Goal: Task Accomplishment & Management: Complete application form

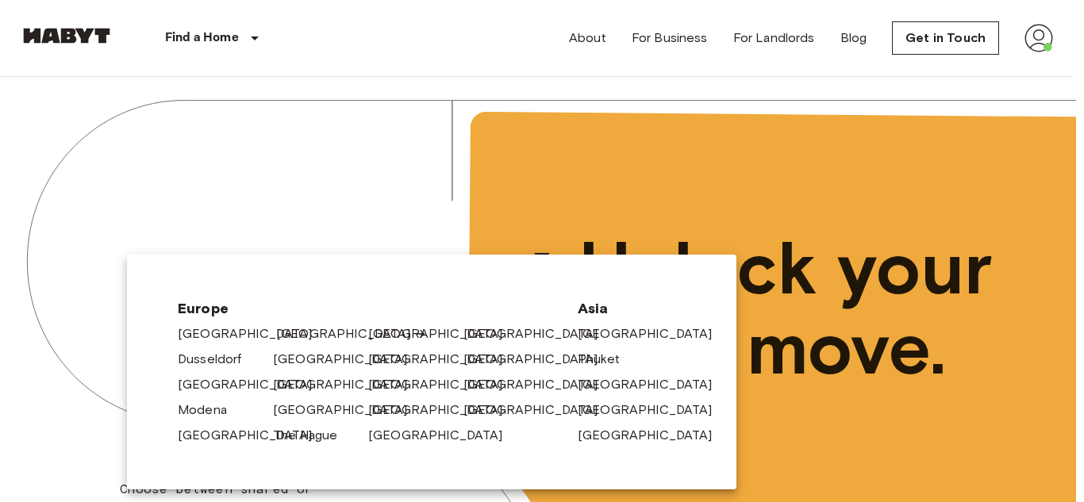
click at [300, 327] on link "[GEOGRAPHIC_DATA]" at bounding box center [351, 333] width 151 height 19
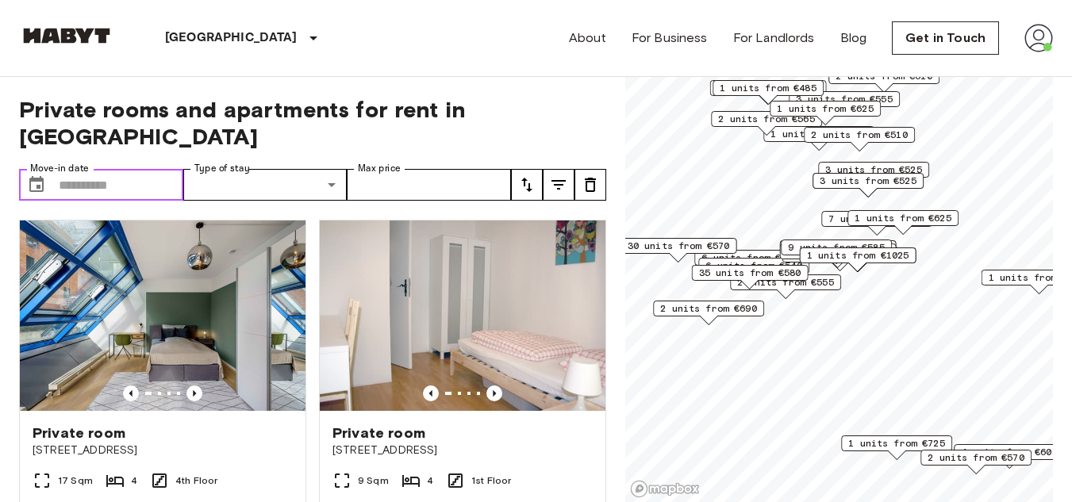
click at [107, 169] on input "Move-in date" at bounding box center [121, 185] width 125 height 32
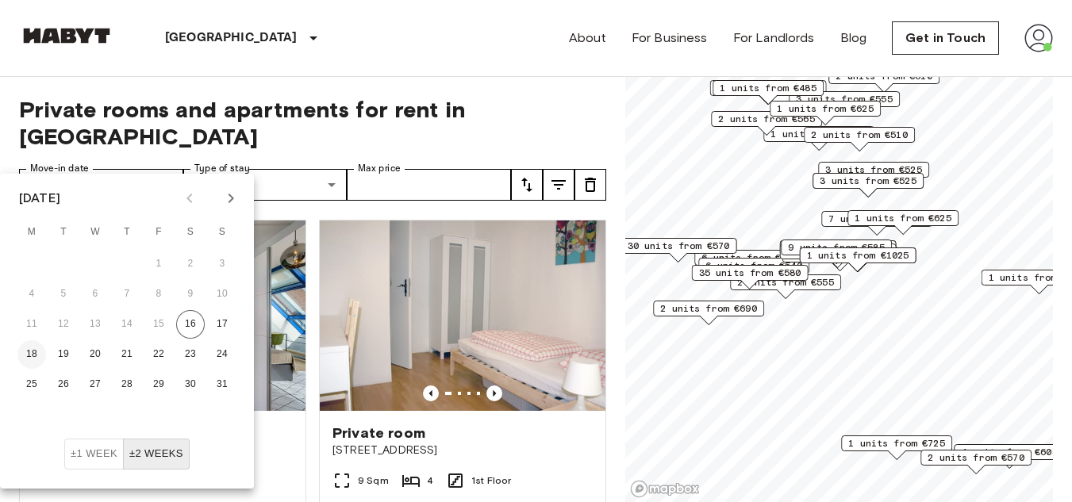
click at [33, 347] on button "18" at bounding box center [31, 354] width 29 height 29
type input "**********"
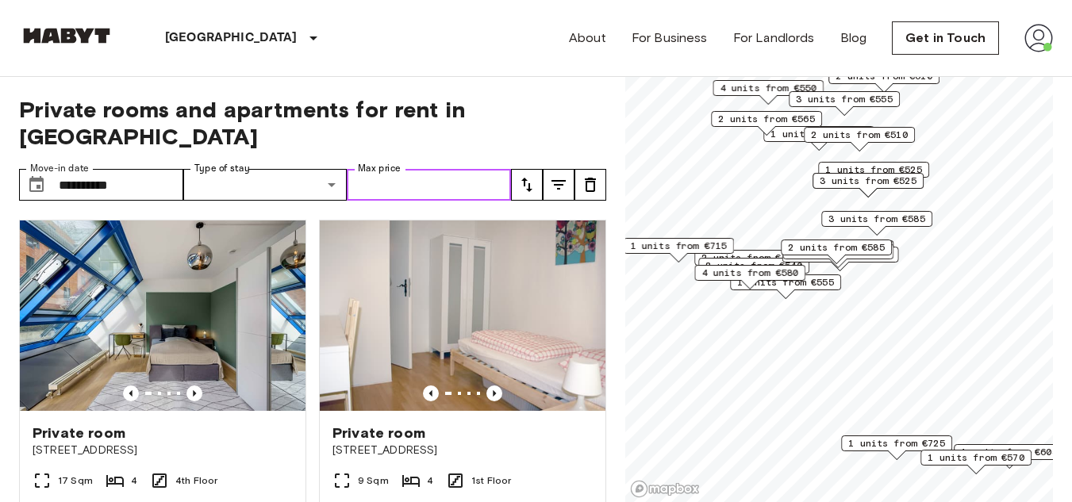
click at [391, 169] on input "Max price" at bounding box center [429, 185] width 164 height 32
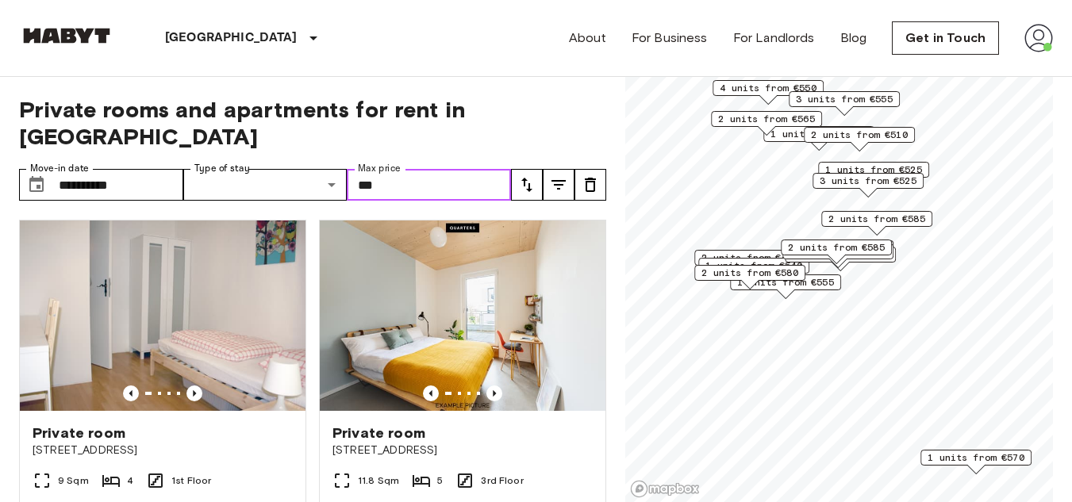
type input "***"
click at [438, 86] on div "**********" at bounding box center [312, 290] width 587 height 426
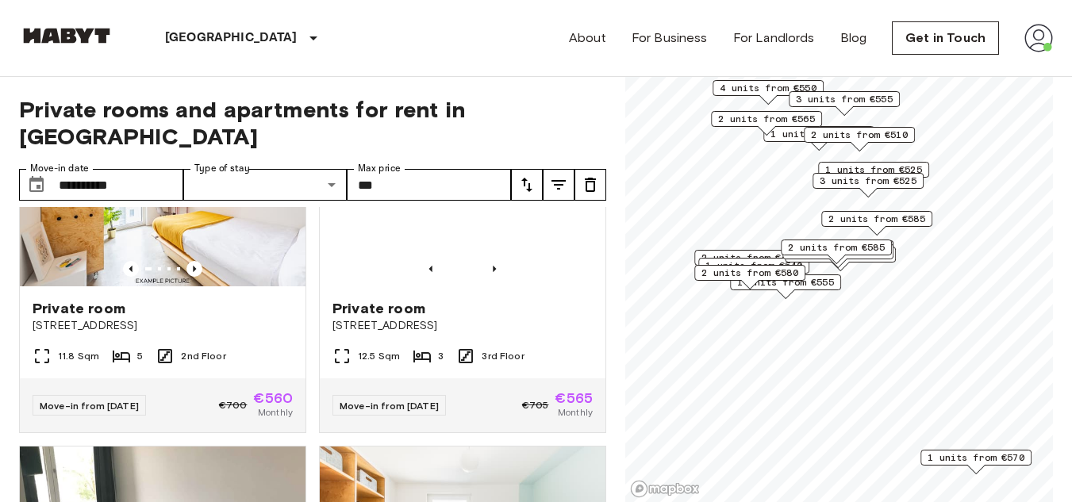
scroll to position [476, 0]
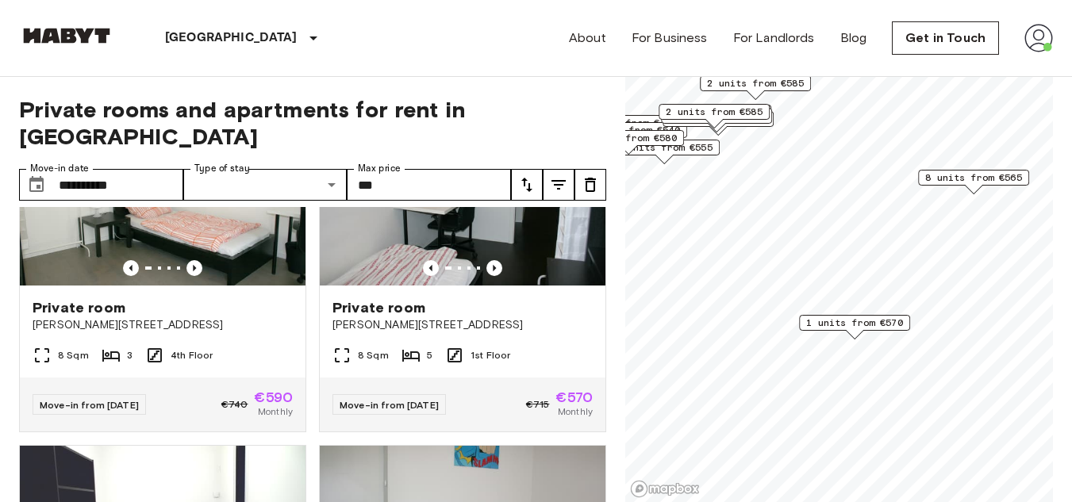
scroll to position [834, 0]
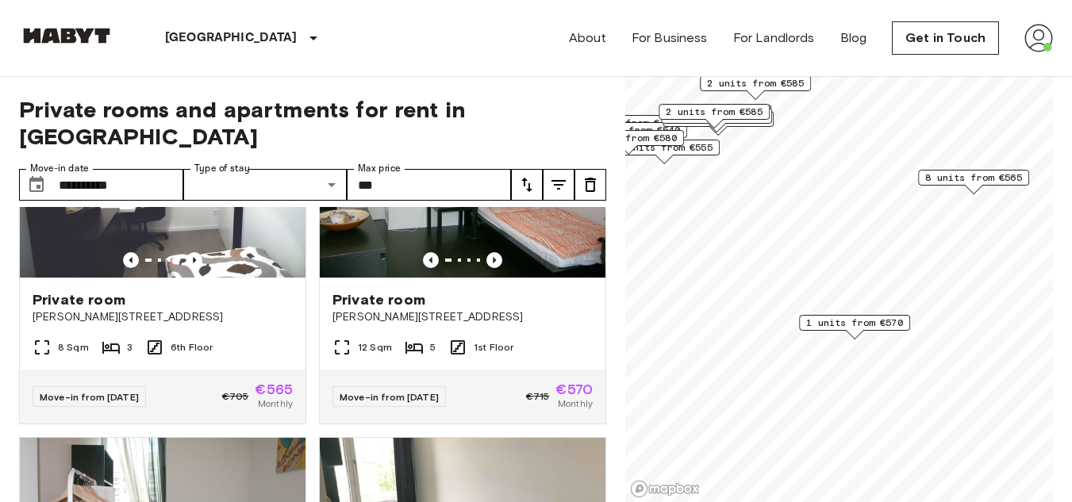
click at [850, 333] on div "Map marker" at bounding box center [854, 334] width 17 height 9
click at [862, 319] on span "1 units from €570" at bounding box center [854, 323] width 97 height 14
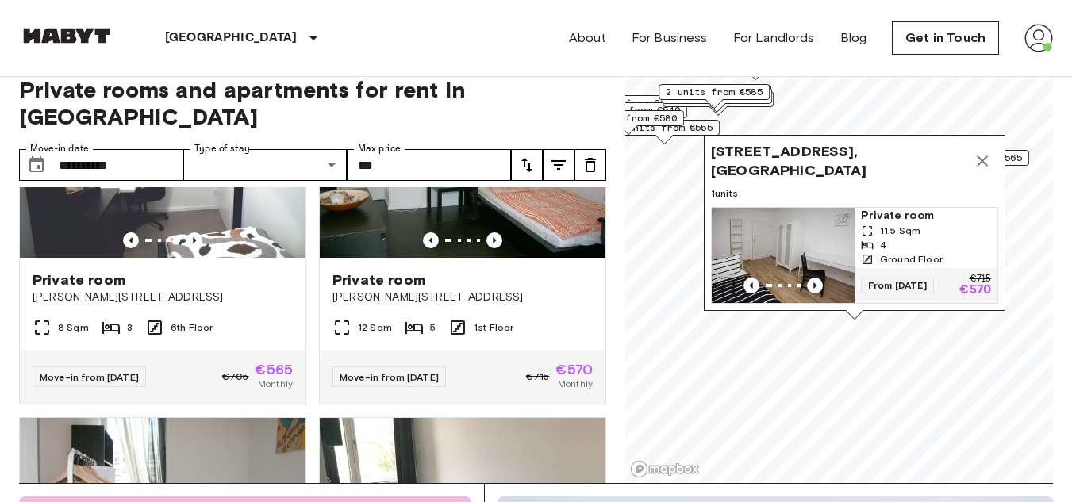
scroll to position [0, 0]
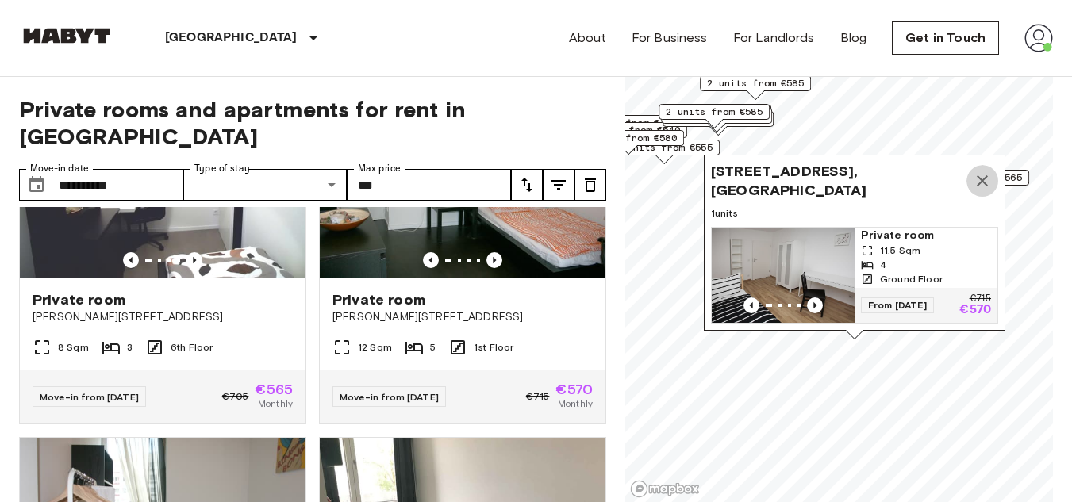
click at [988, 171] on icon "Map marker" at bounding box center [981, 180] width 19 height 19
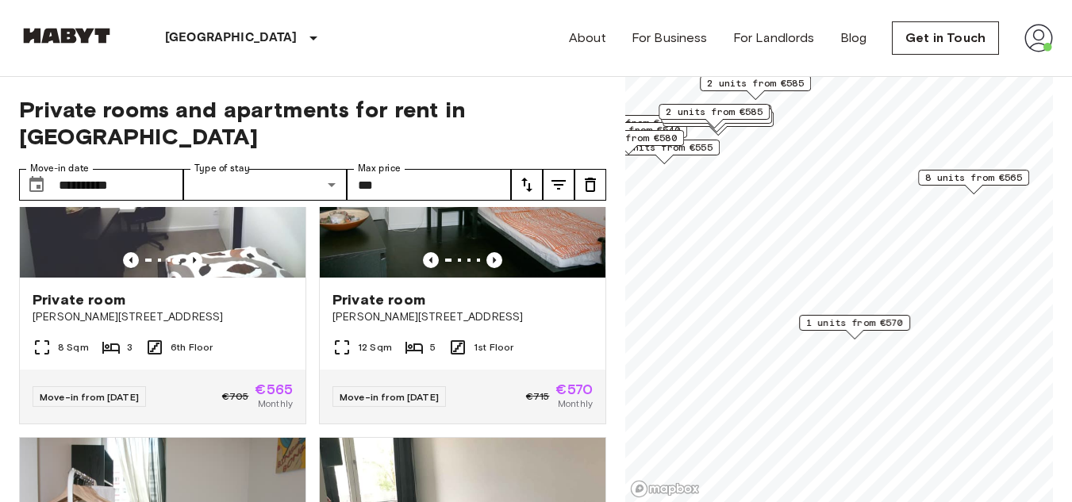
click at [942, 177] on span "8 units from €565" at bounding box center [973, 178] width 97 height 14
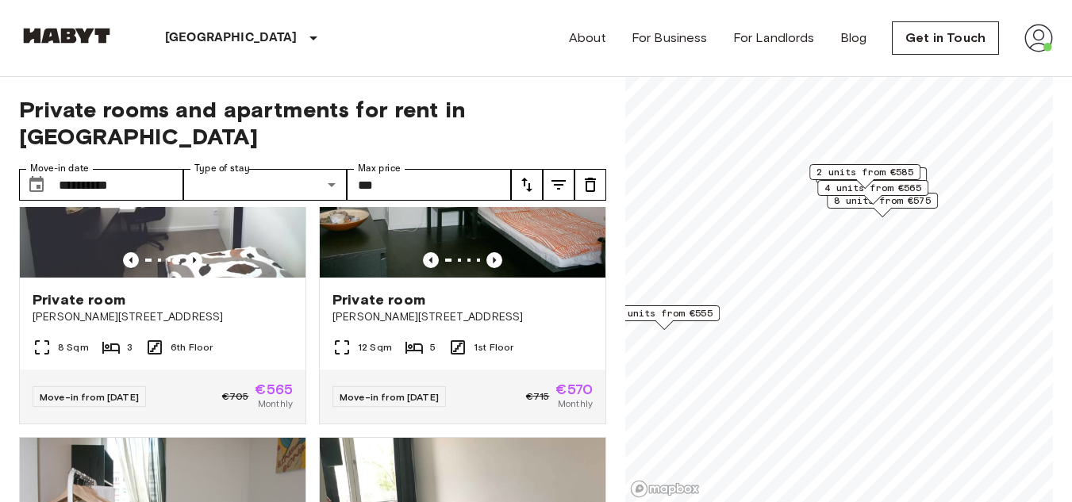
click at [913, 204] on div "4 units from €565" at bounding box center [872, 192] width 111 height 25
click at [907, 201] on div "4 units from €565" at bounding box center [872, 192] width 111 height 25
click at [892, 182] on div "2 units from €585" at bounding box center [864, 176] width 111 height 25
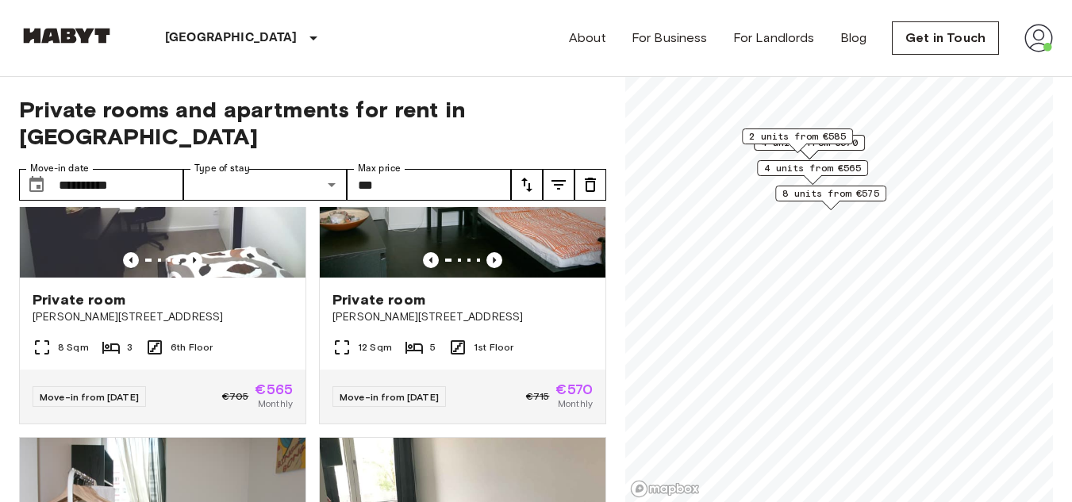
click at [827, 197] on span "8 units from €575" at bounding box center [830, 193] width 97 height 14
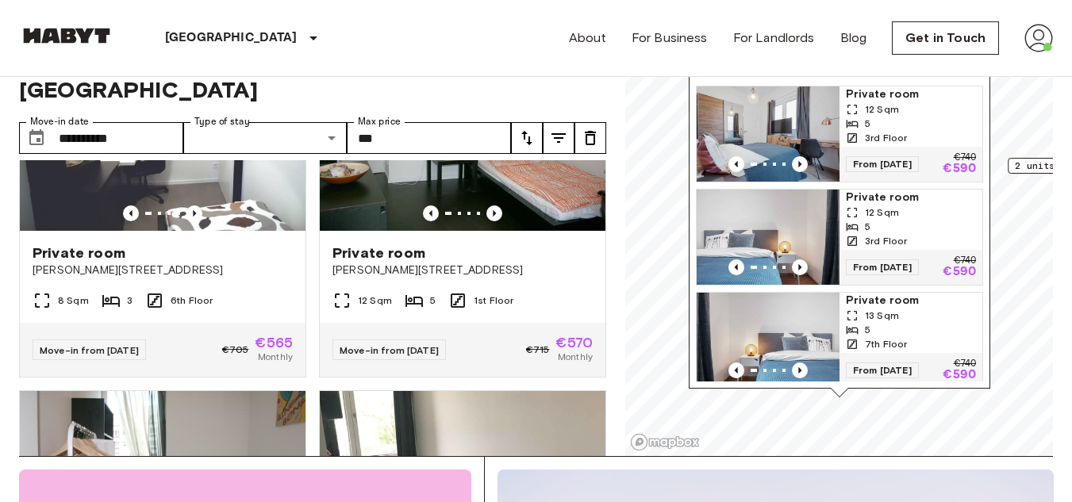
scroll to position [48, 0]
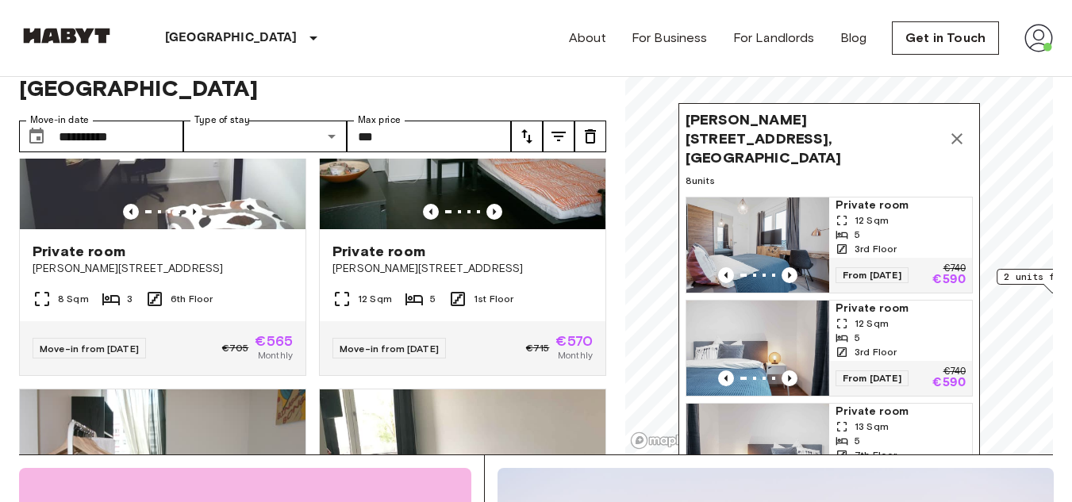
click at [955, 136] on icon "Map marker" at bounding box center [956, 138] width 19 height 19
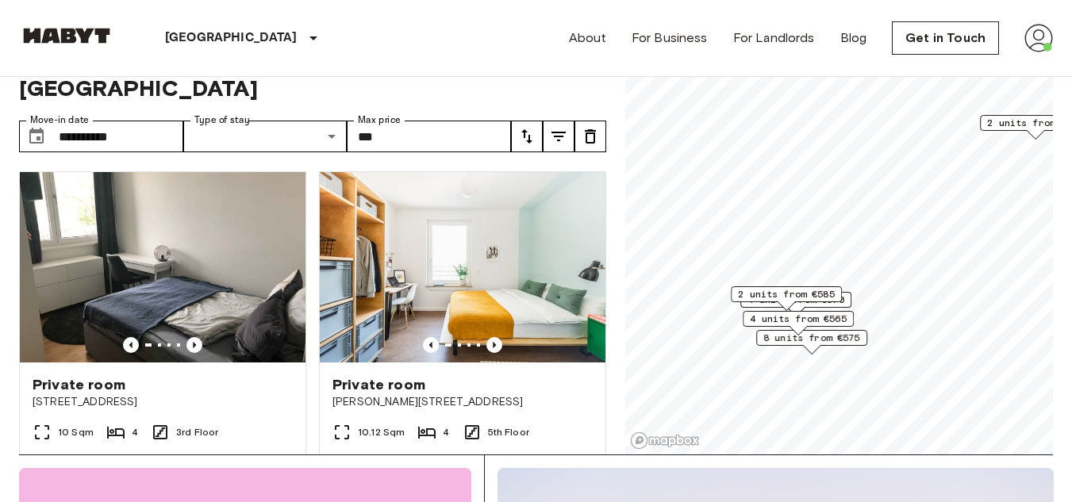
click at [800, 289] on span "2 units from €585" at bounding box center [786, 294] width 97 height 14
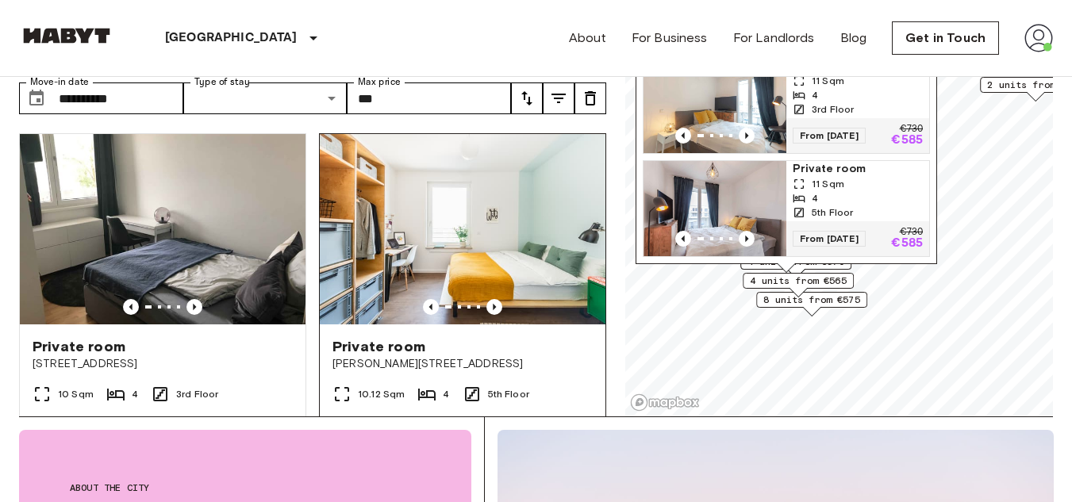
scroll to position [87, 0]
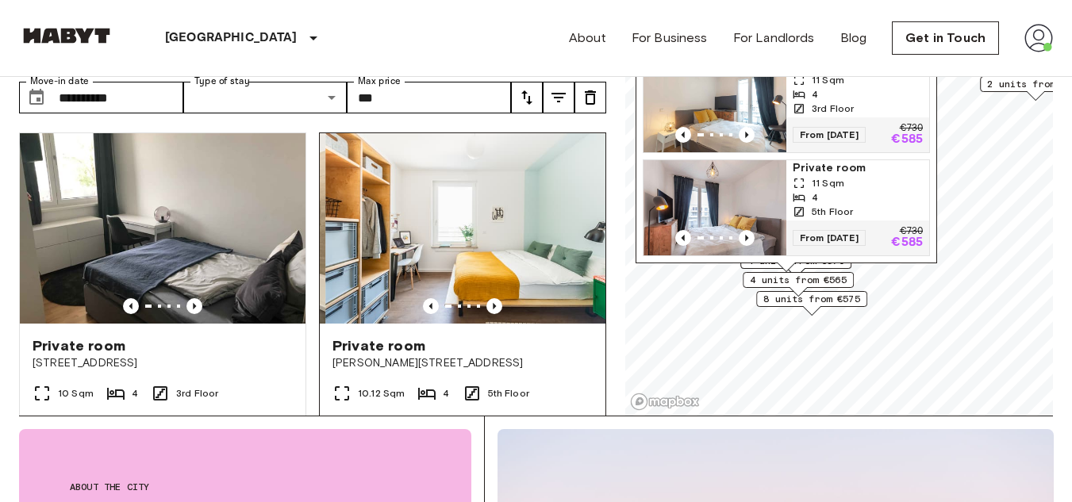
drag, startPoint x: 508, startPoint y: 286, endPoint x: 514, endPoint y: 210, distance: 76.3
click at [514, 210] on img at bounding box center [468, 228] width 286 height 190
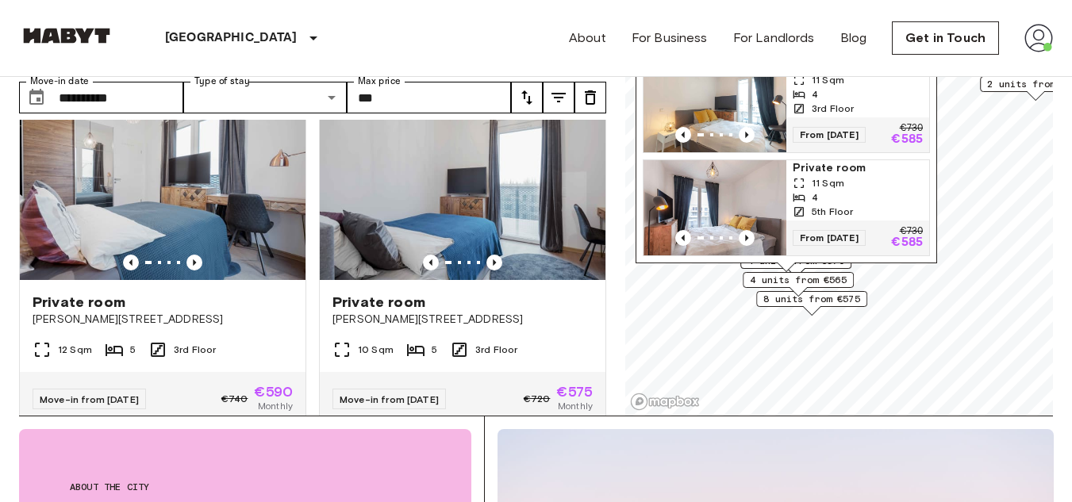
scroll to position [2858, 0]
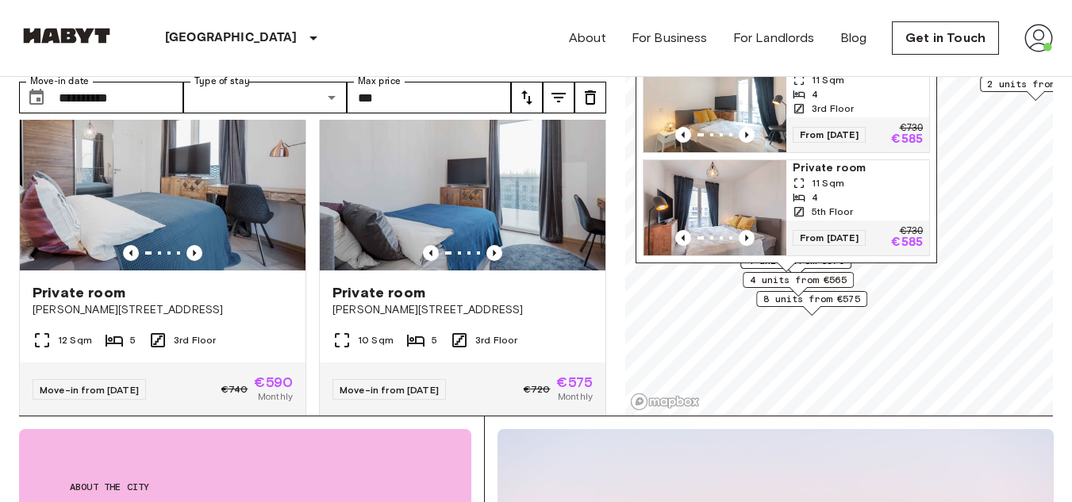
click at [1030, 43] on img at bounding box center [1038, 38] width 29 height 29
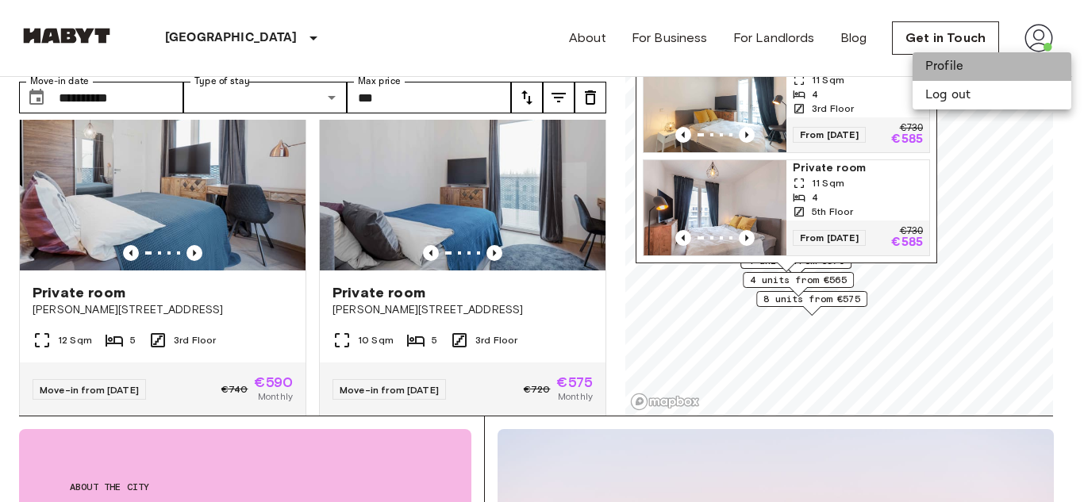
click at [976, 58] on li "Profile" at bounding box center [991, 66] width 159 height 29
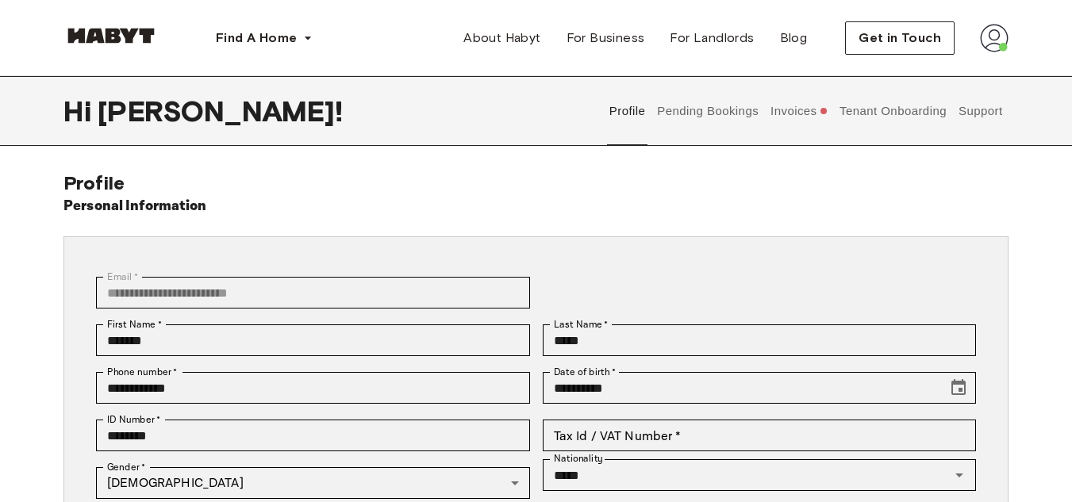
click at [802, 107] on button "Invoices" at bounding box center [799, 111] width 61 height 70
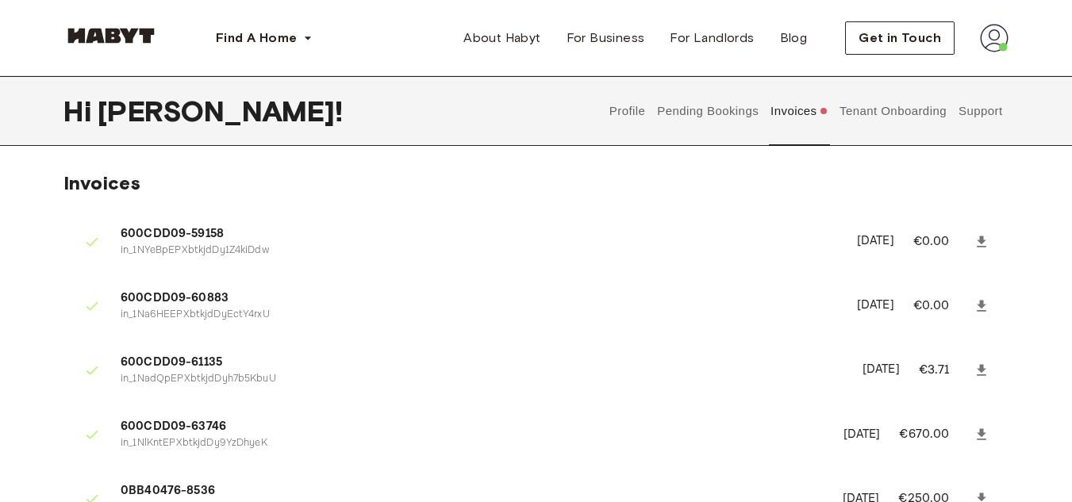
click at [705, 111] on button "Pending Bookings" at bounding box center [707, 111] width 105 height 70
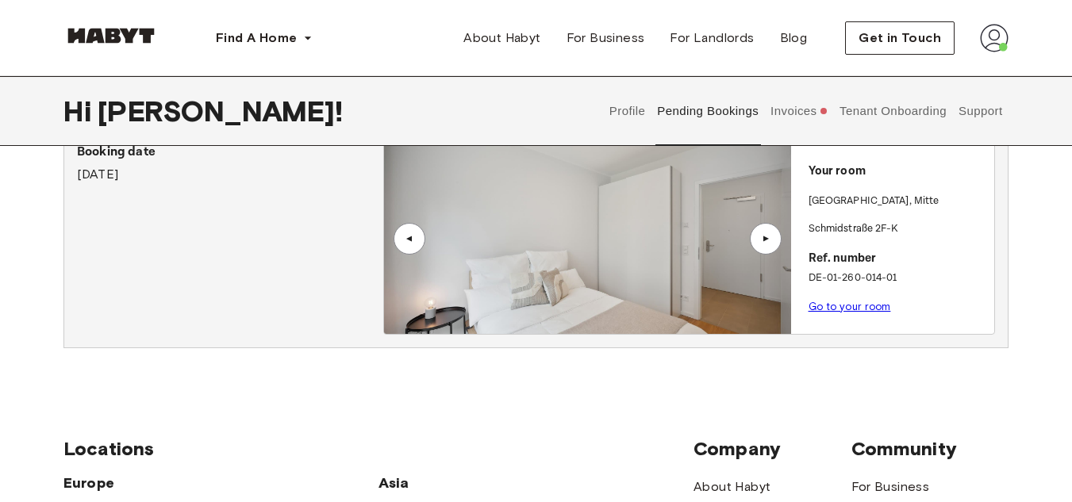
scroll to position [288, 0]
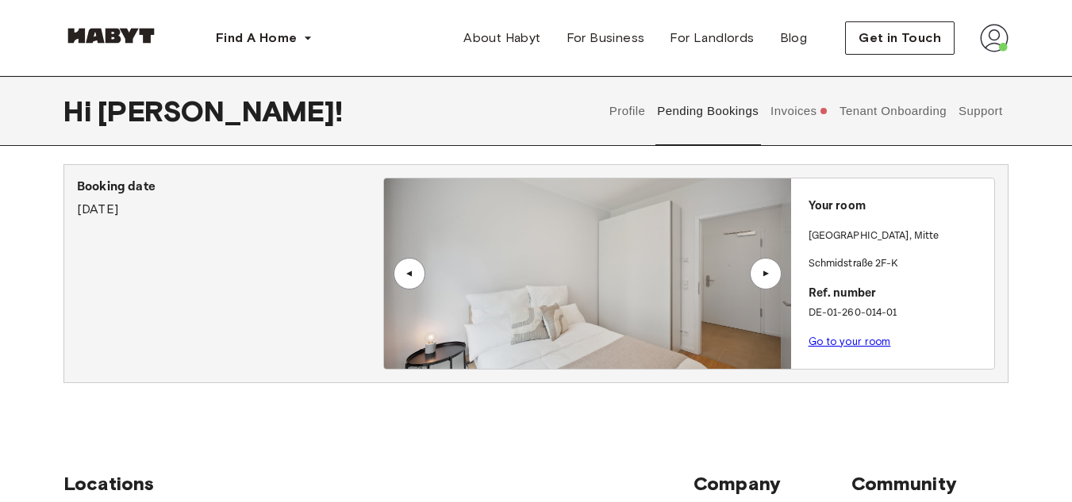
click at [838, 337] on link "Go to your room" at bounding box center [849, 342] width 82 height 12
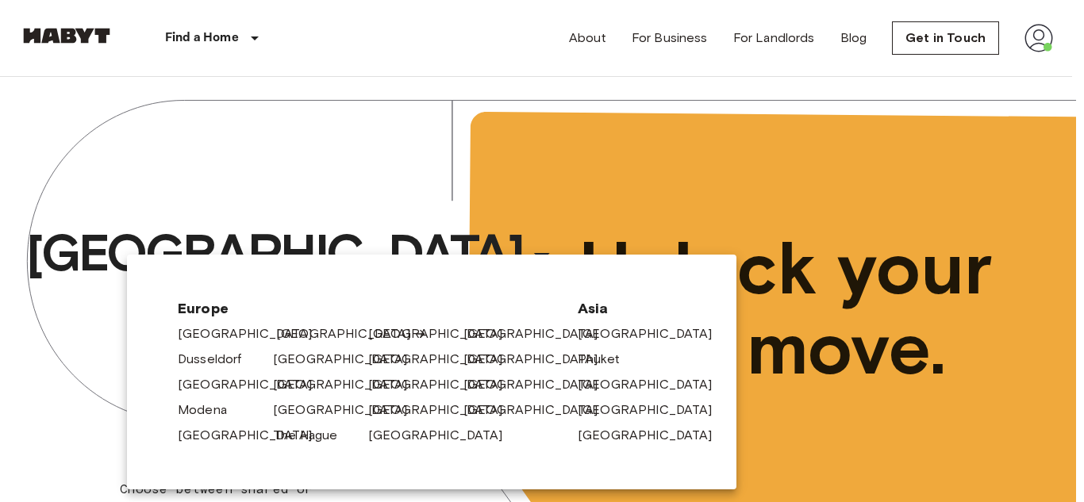
click at [294, 332] on link "[GEOGRAPHIC_DATA]" at bounding box center [351, 333] width 151 height 19
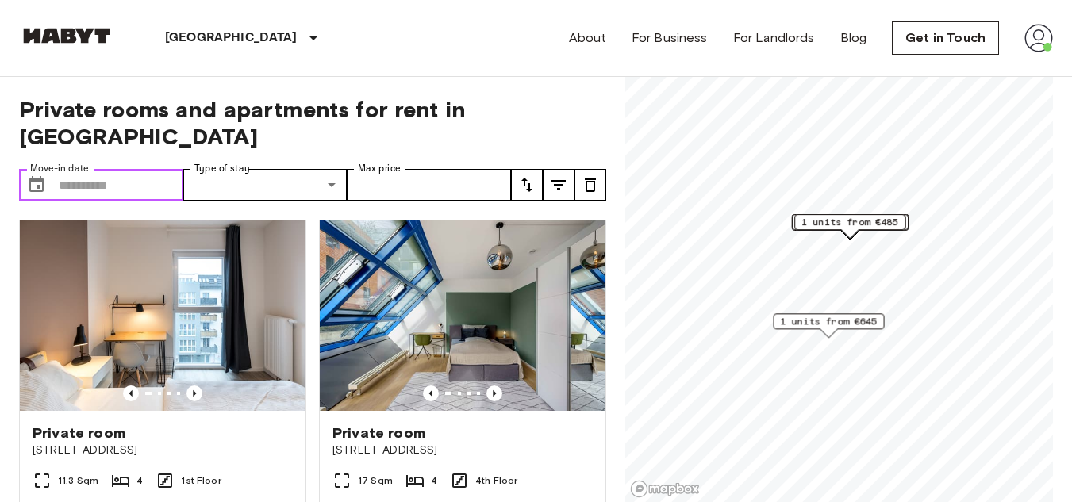
click at [132, 171] on input "Move-in date" at bounding box center [121, 185] width 125 height 32
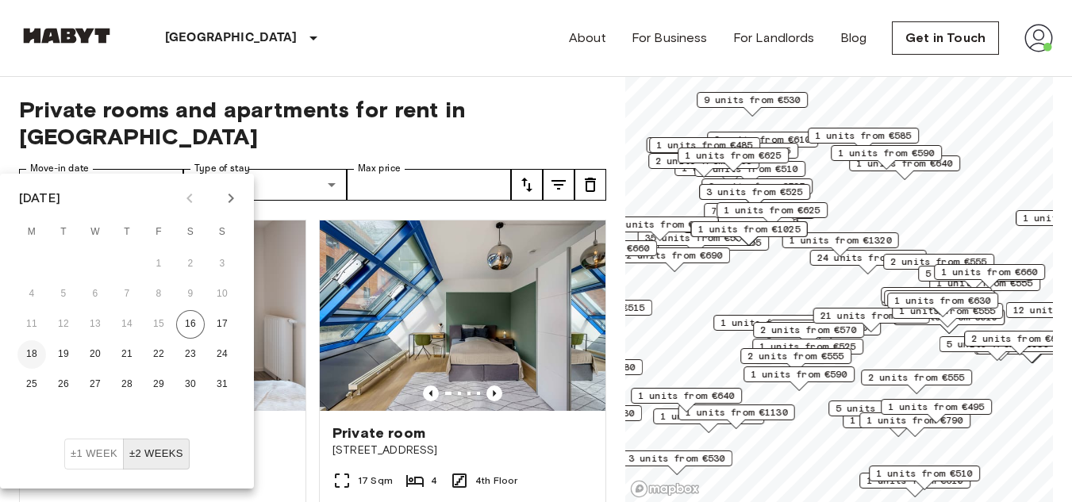
click at [29, 351] on button "18" at bounding box center [31, 354] width 29 height 29
type input "**********"
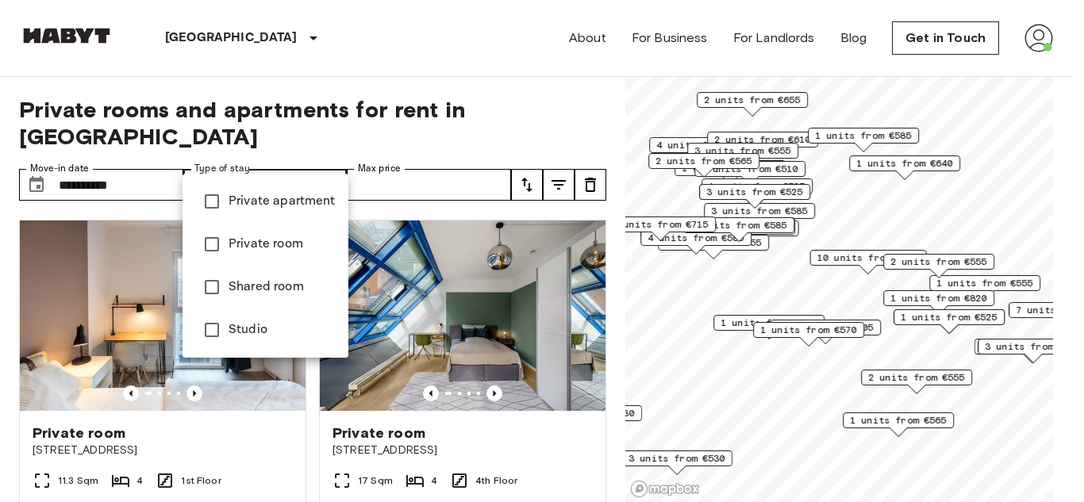
click at [320, 155] on div at bounding box center [542, 251] width 1084 height 502
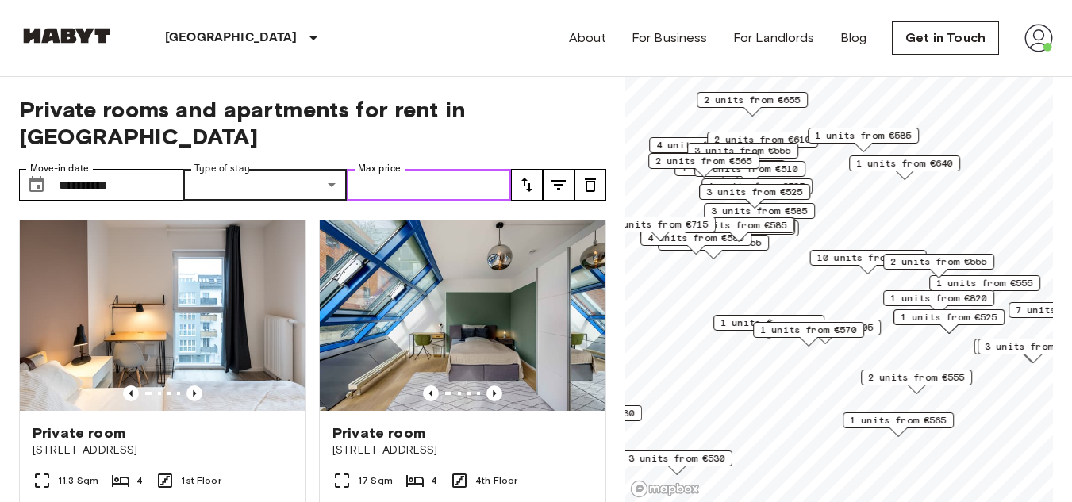
click at [368, 169] on input "Max price" at bounding box center [429, 185] width 164 height 32
type input "***"
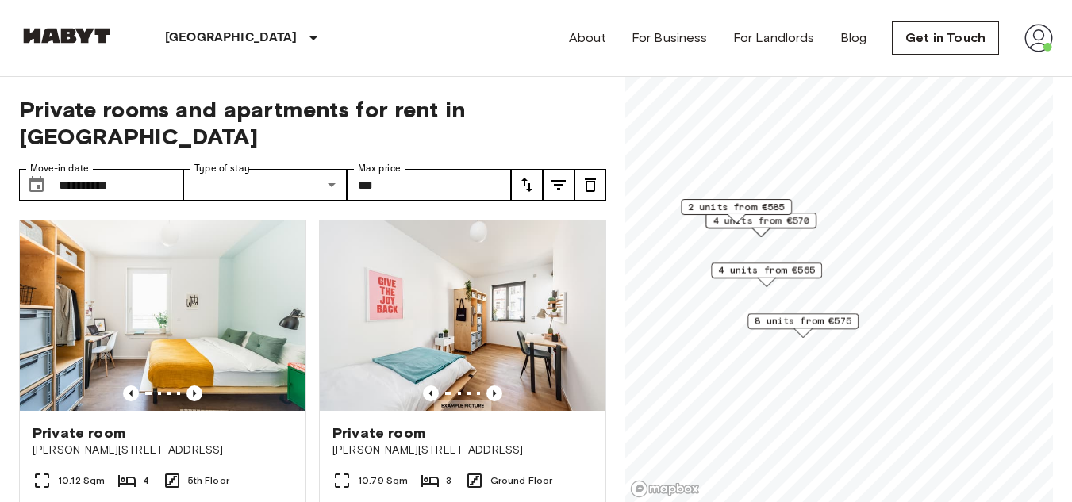
click at [776, 276] on span "4 units from €565" at bounding box center [766, 270] width 97 height 14
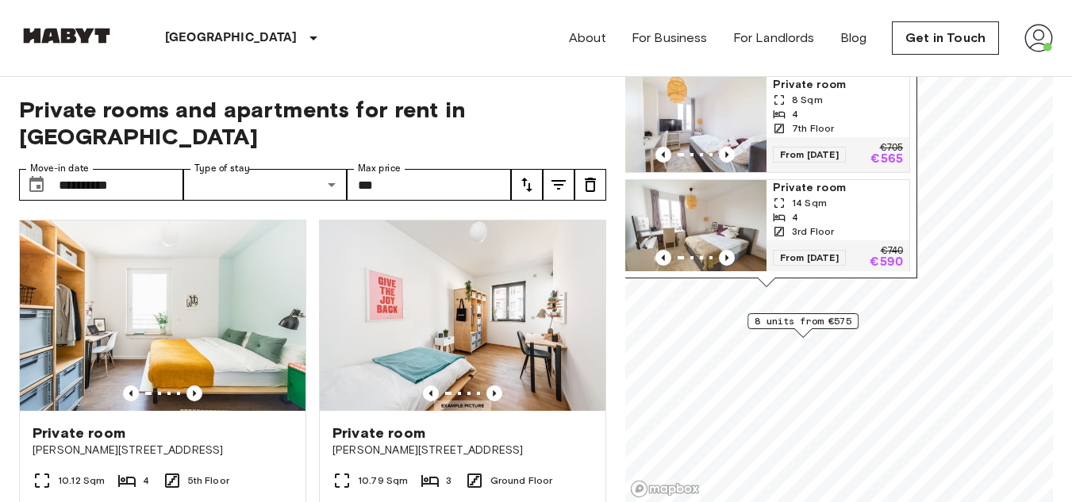
click at [826, 210] on div "4" at bounding box center [838, 217] width 130 height 14
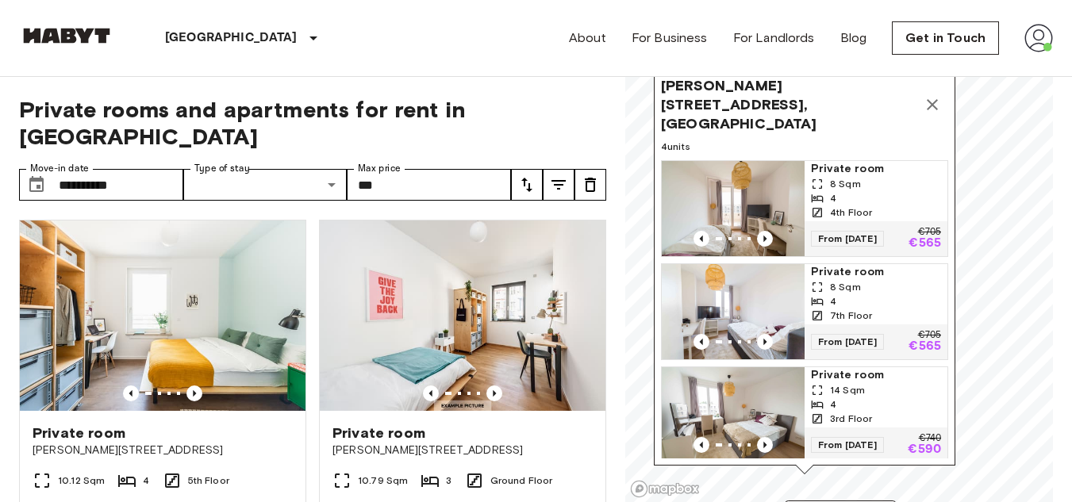
click at [928, 95] on icon "Map marker" at bounding box center [931, 104] width 19 height 19
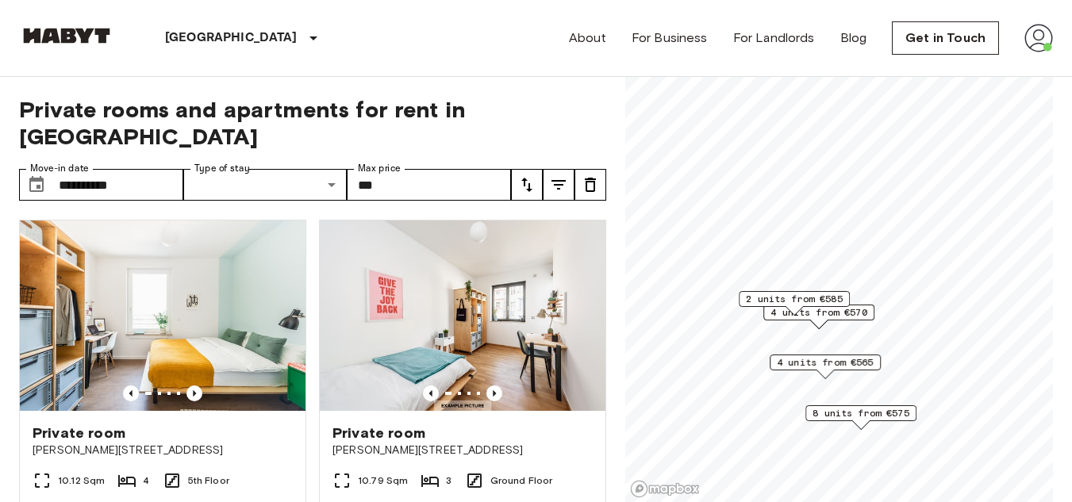
click at [816, 302] on span "2 units from €585" at bounding box center [794, 299] width 97 height 14
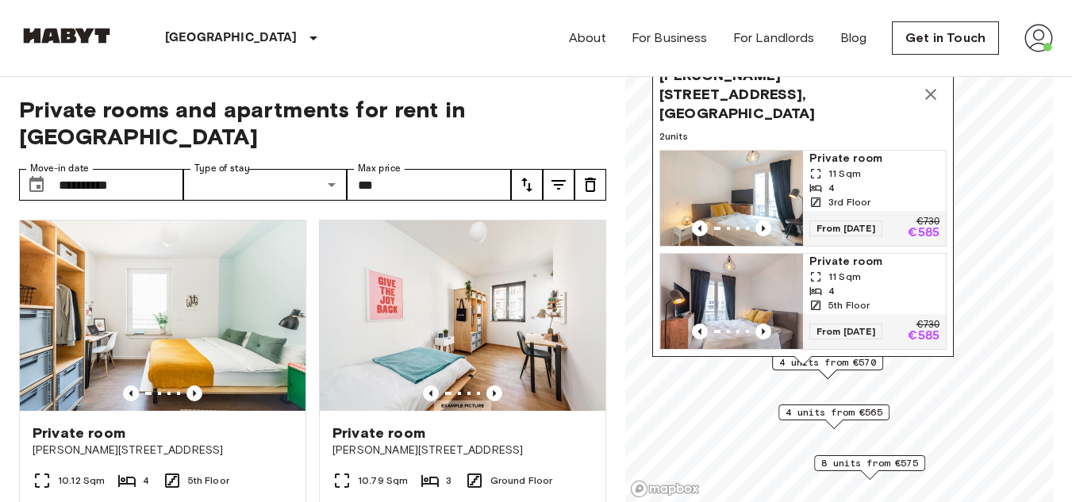
click at [925, 101] on icon "Map marker" at bounding box center [930, 94] width 19 height 19
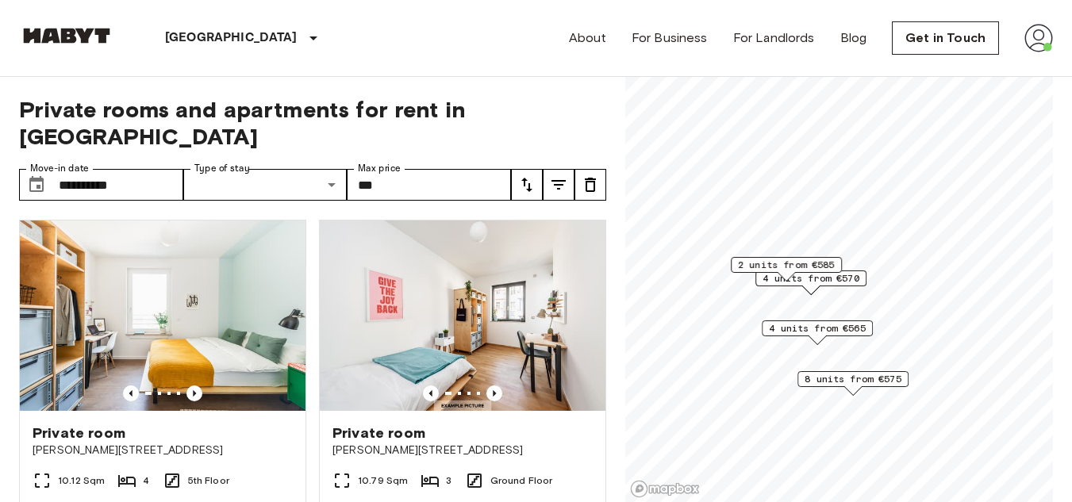
click at [811, 289] on div "Map marker" at bounding box center [810, 290] width 17 height 9
click at [848, 275] on span "4 units from €570" at bounding box center [810, 278] width 97 height 14
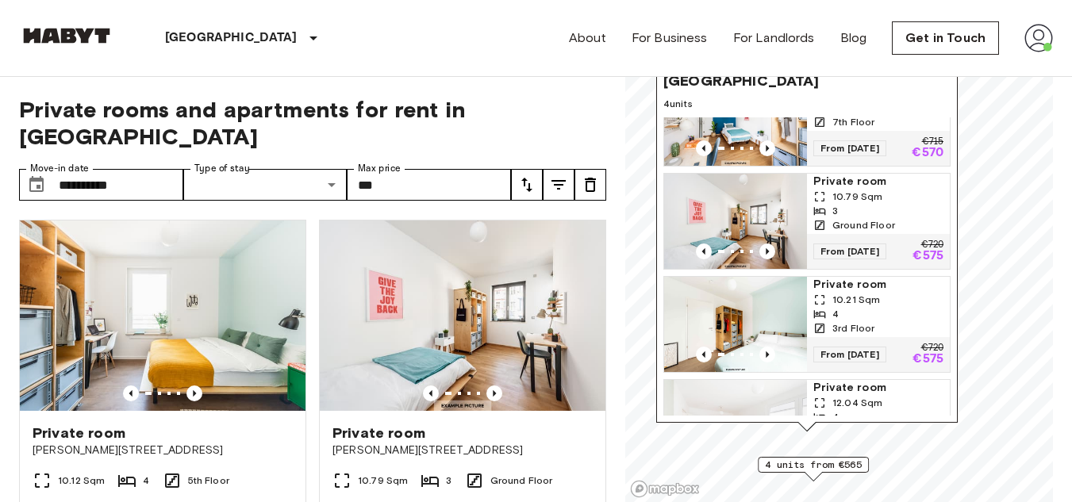
scroll to position [33, 0]
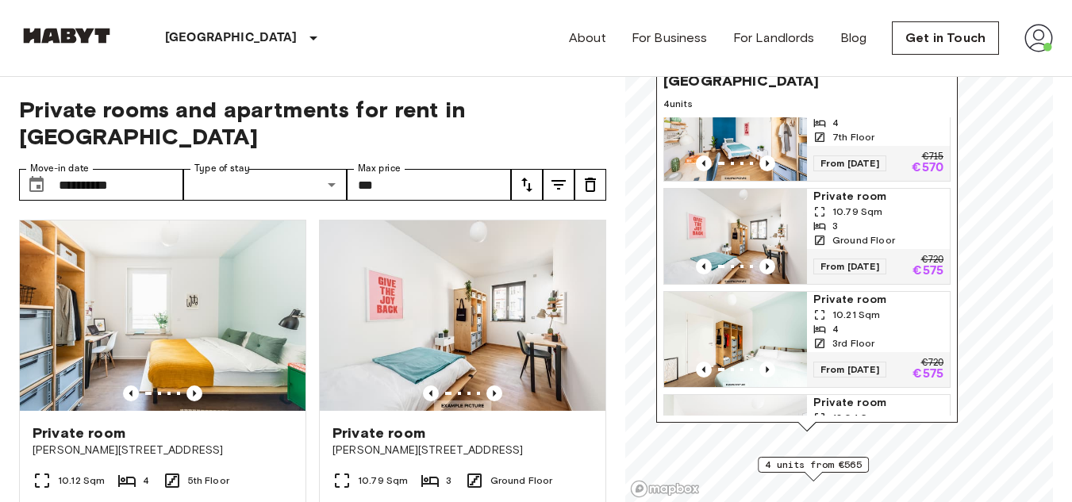
click at [903, 219] on div "3" at bounding box center [878, 226] width 130 height 14
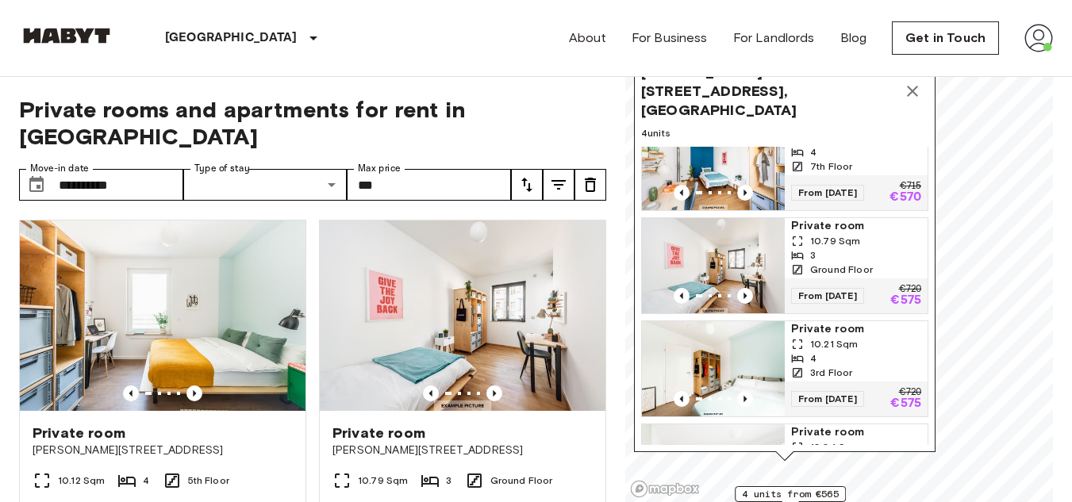
scroll to position [101, 0]
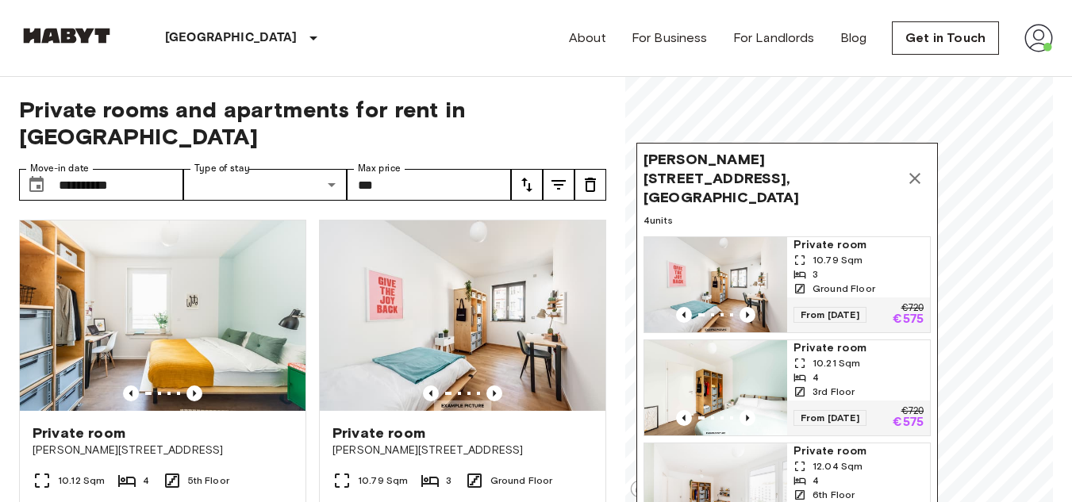
click at [919, 175] on icon "Map marker" at bounding box center [914, 178] width 19 height 19
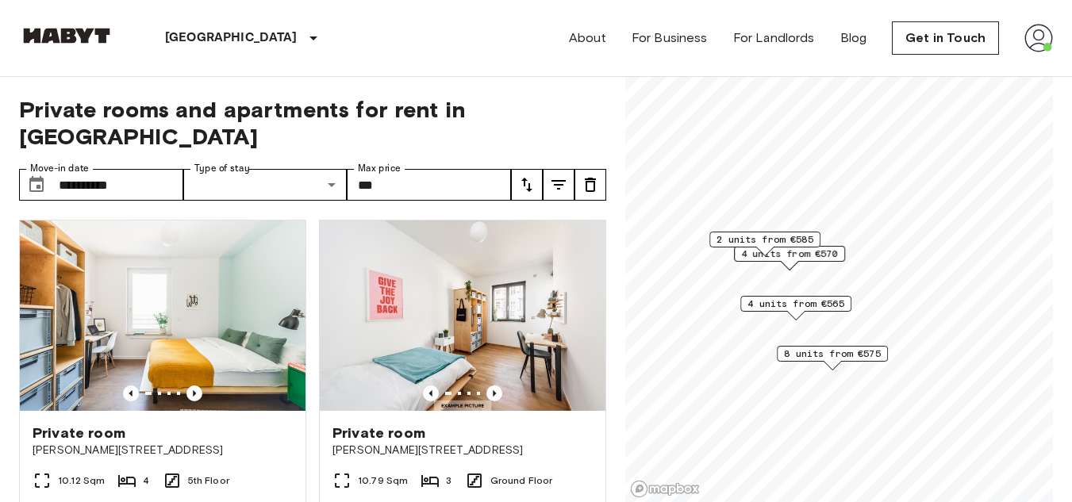
click at [804, 302] on span "4 units from €565" at bounding box center [795, 304] width 97 height 14
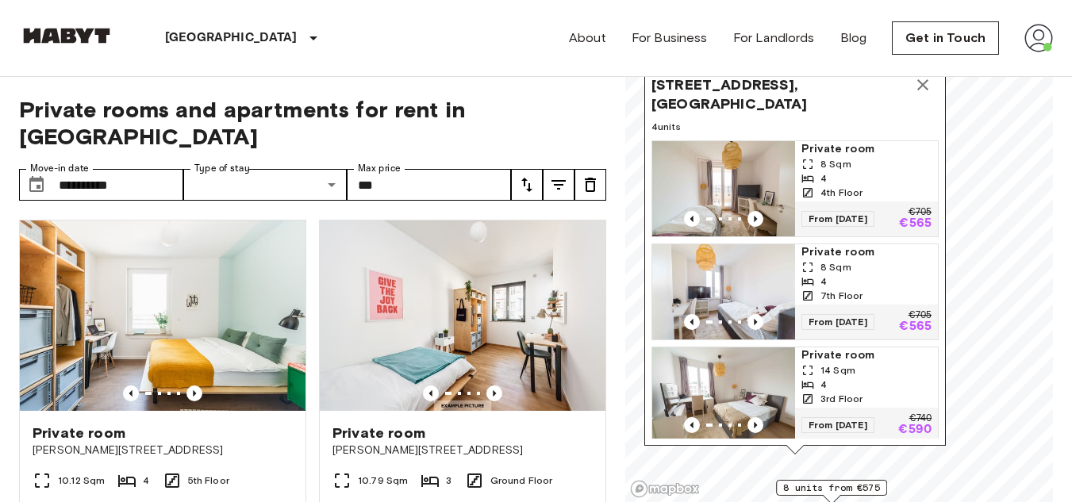
click at [1035, 38] on img at bounding box center [1038, 38] width 29 height 29
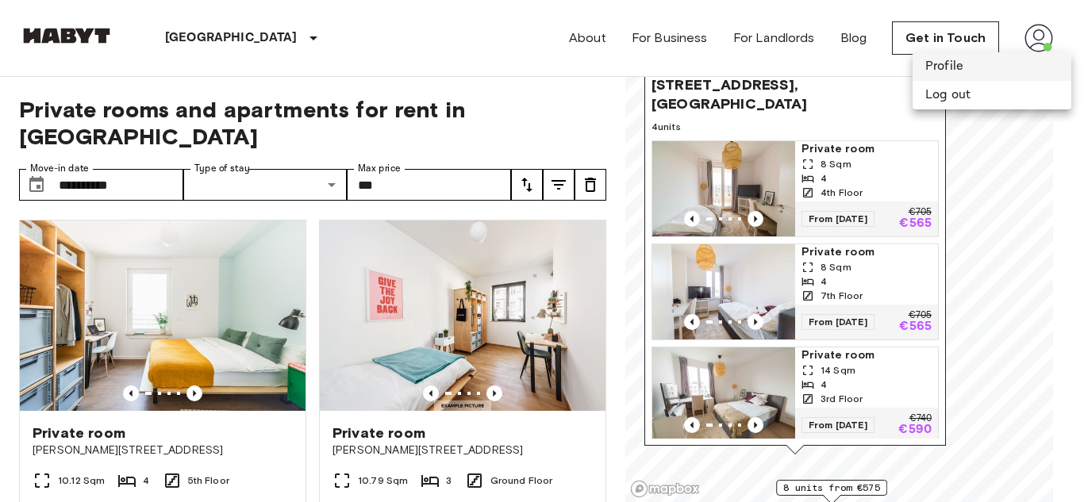
click at [938, 71] on li "Profile" at bounding box center [991, 66] width 159 height 29
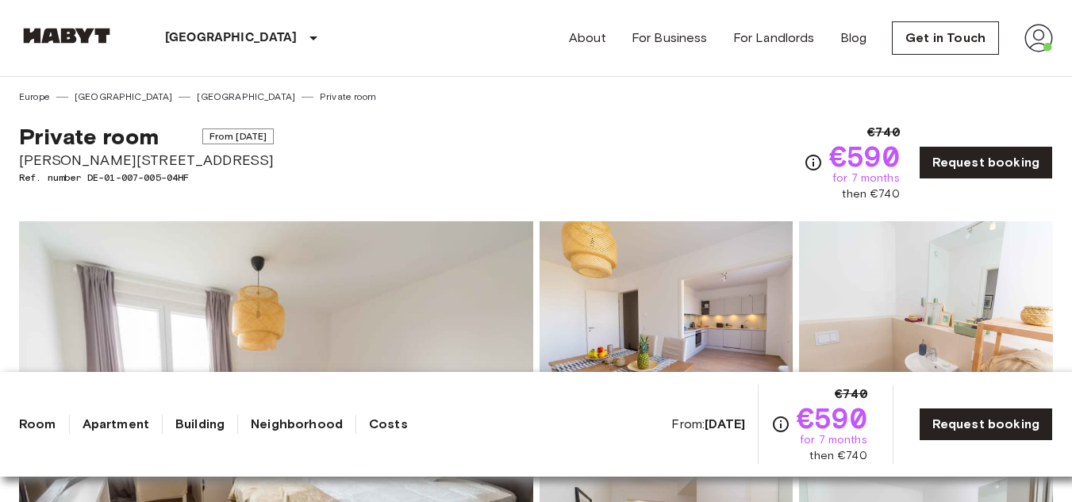
click at [504, 21] on div "[GEOGRAPHIC_DATA] [GEOGRAPHIC_DATA] [GEOGRAPHIC_DATA] [GEOGRAPHIC_DATA] [GEOGRA…" at bounding box center [536, 38] width 1034 height 76
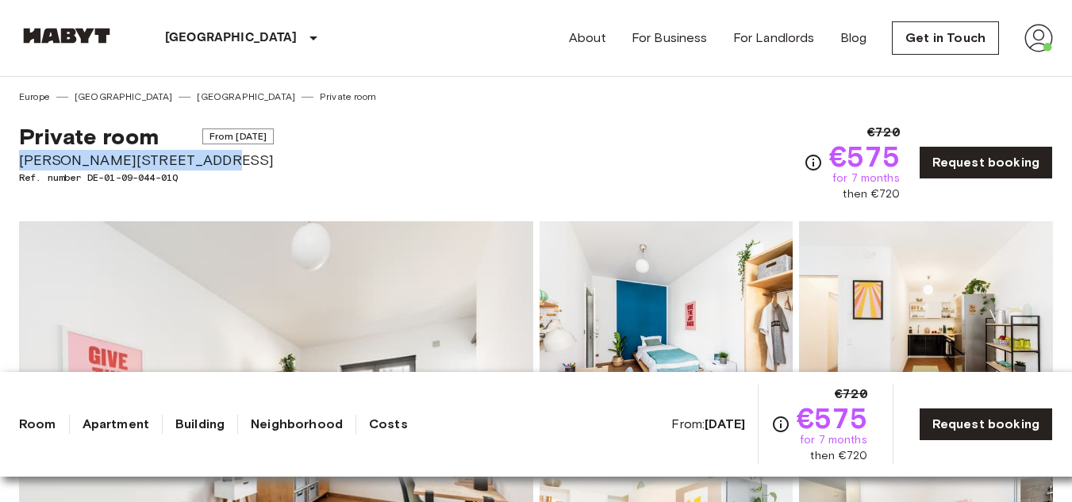
drag, startPoint x: 193, startPoint y: 159, endPoint x: 21, endPoint y: 156, distance: 172.1
click at [21, 156] on span "[PERSON_NAME][STREET_ADDRESS]" at bounding box center [146, 160] width 255 height 21
copy span "[PERSON_NAME][STREET_ADDRESS]"
click at [262, 175] on span "Ref. number DE-01-09-044-01Q" at bounding box center [146, 178] width 255 height 14
drag, startPoint x: 199, startPoint y: 155, endPoint x: 20, endPoint y: 157, distance: 179.3
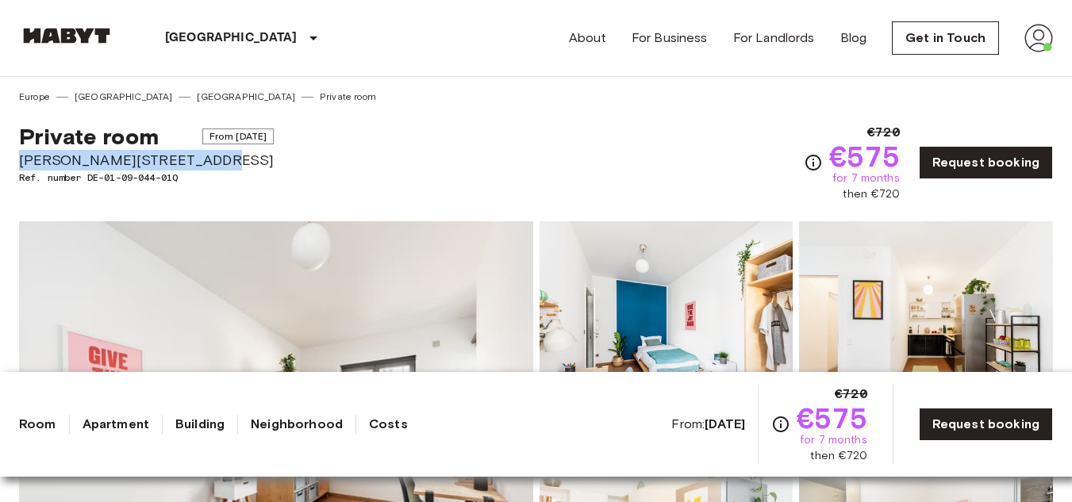
click at [20, 157] on span "[PERSON_NAME][STREET_ADDRESS]" at bounding box center [146, 160] width 255 height 21
copy span "[PERSON_NAME][STREET_ADDRESS]"
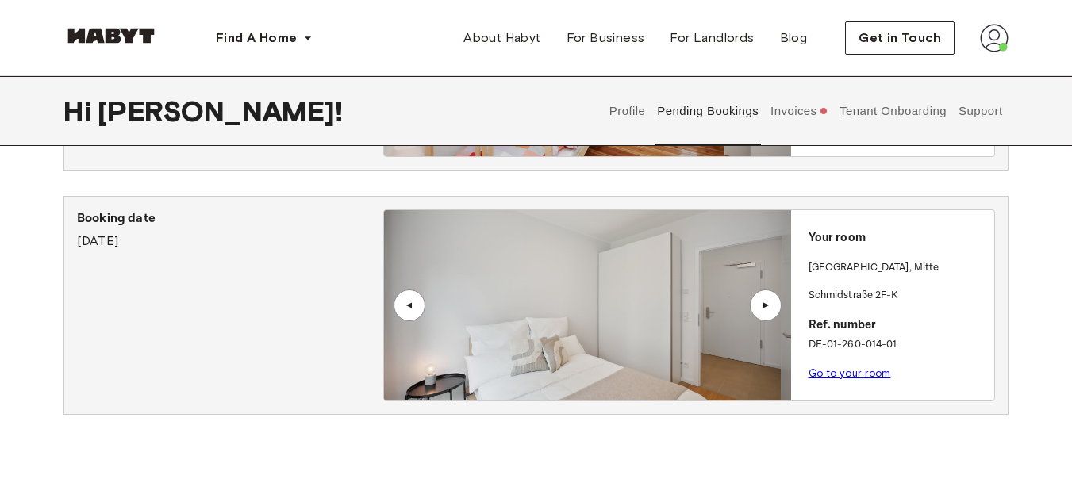
scroll to position [255, 0]
click at [712, 110] on button "Pending Bookings" at bounding box center [707, 111] width 105 height 70
drag, startPoint x: 712, startPoint y: 110, endPoint x: 623, endPoint y: 182, distance: 114.5
click at [623, 182] on div "Booking date July 17th, 2023 ▲ ▲ Your room BERLIN , Friedrichshain Libauer Stra…" at bounding box center [535, 190] width 945 height 476
click at [845, 374] on link "Go to your room" at bounding box center [849, 374] width 82 height 12
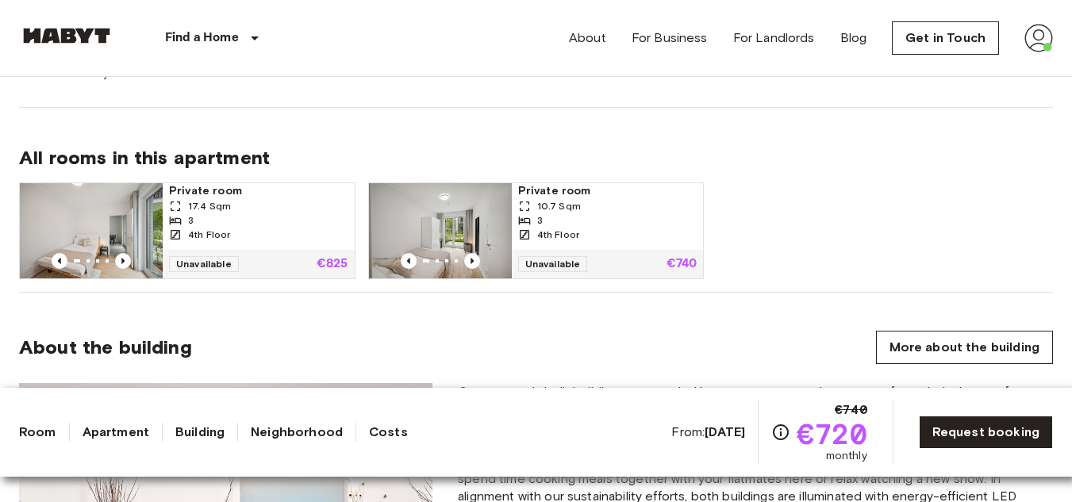
scroll to position [1007, 0]
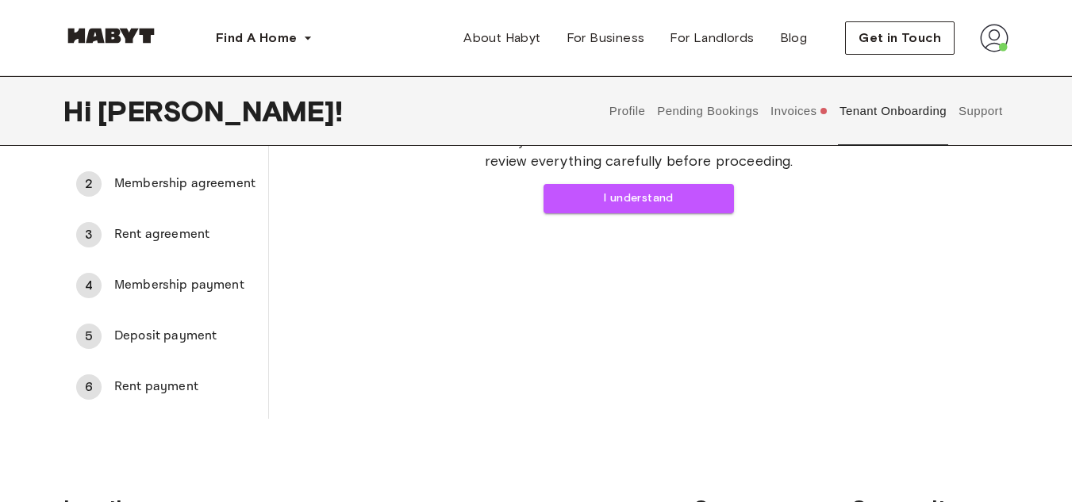
scroll to position [107, 0]
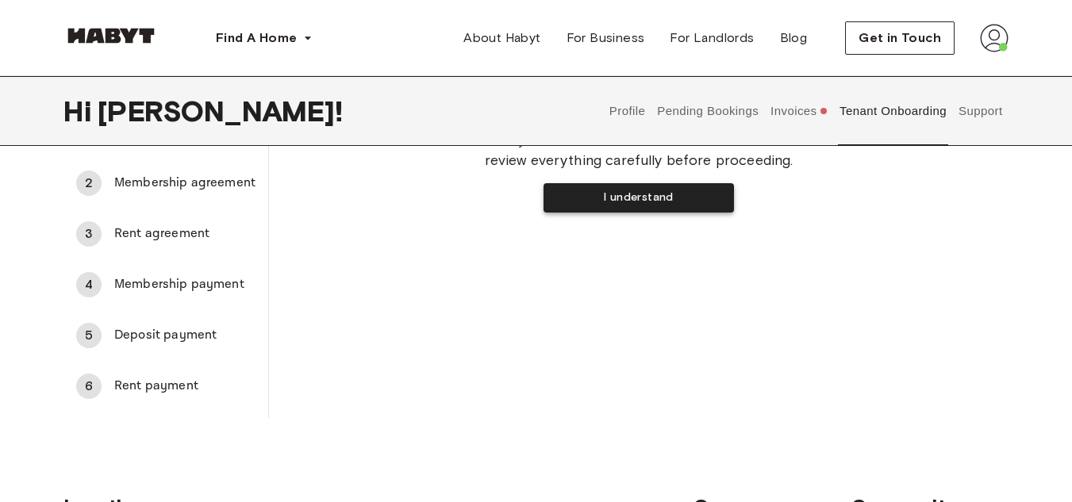
click at [623, 195] on button "I understand" at bounding box center [638, 197] width 190 height 29
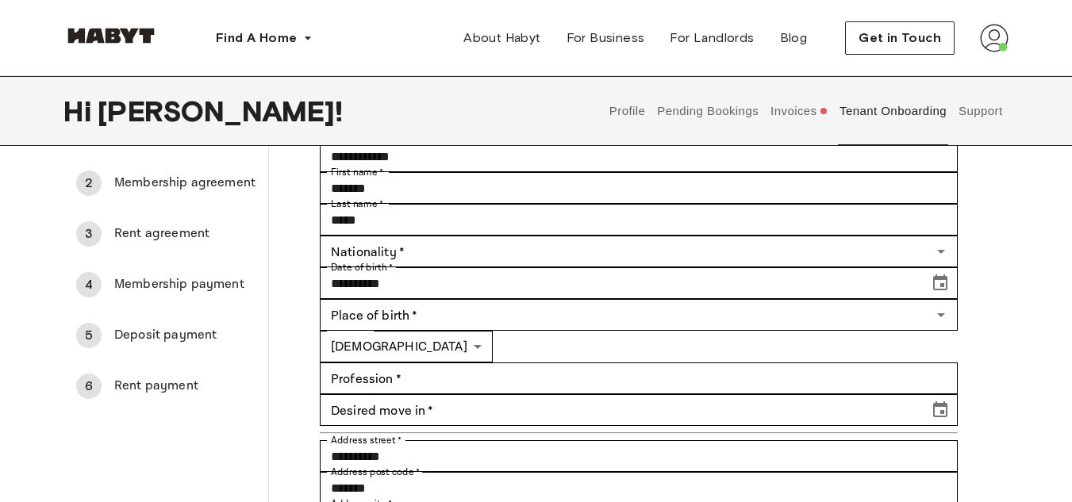
type input "*****"
type input "**********"
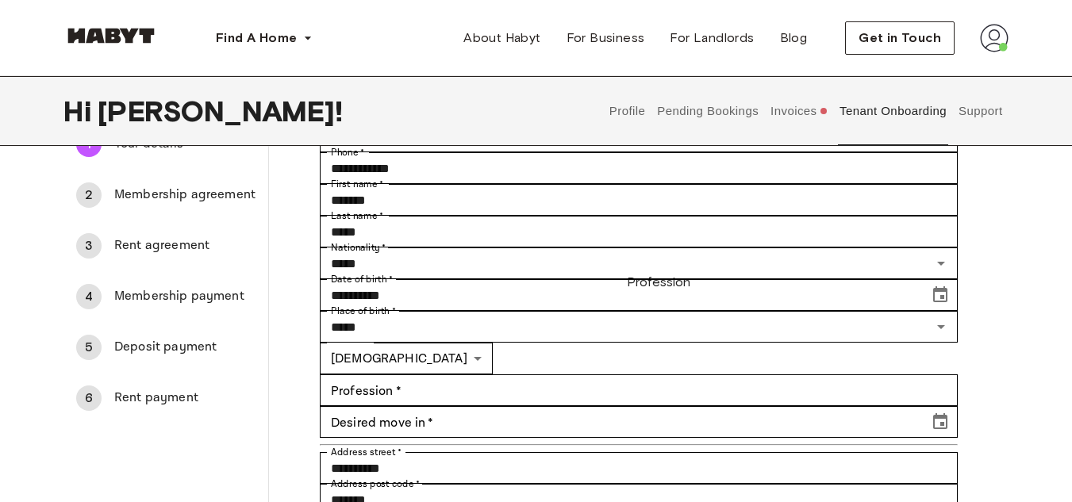
scroll to position [0, 0]
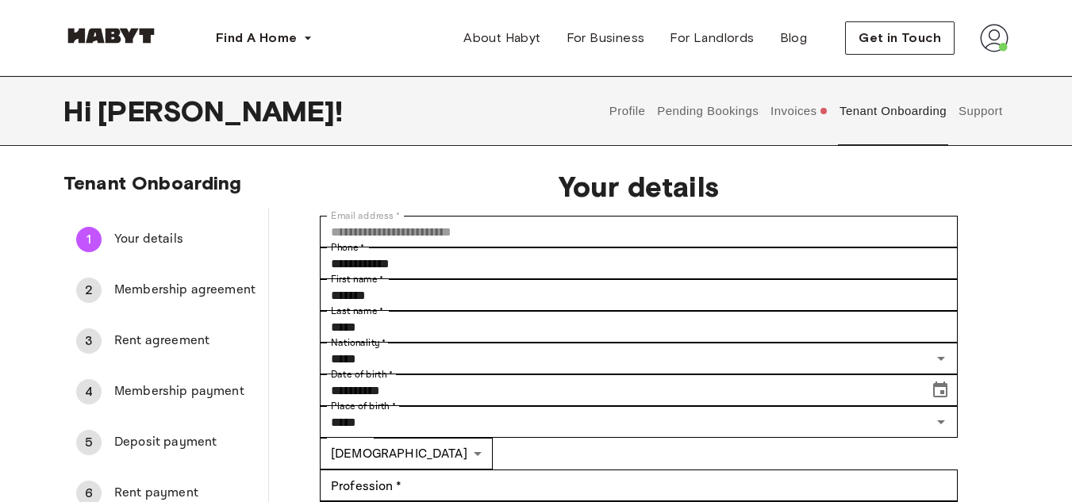
click at [211, 290] on span "Membership agreement" at bounding box center [184, 290] width 141 height 19
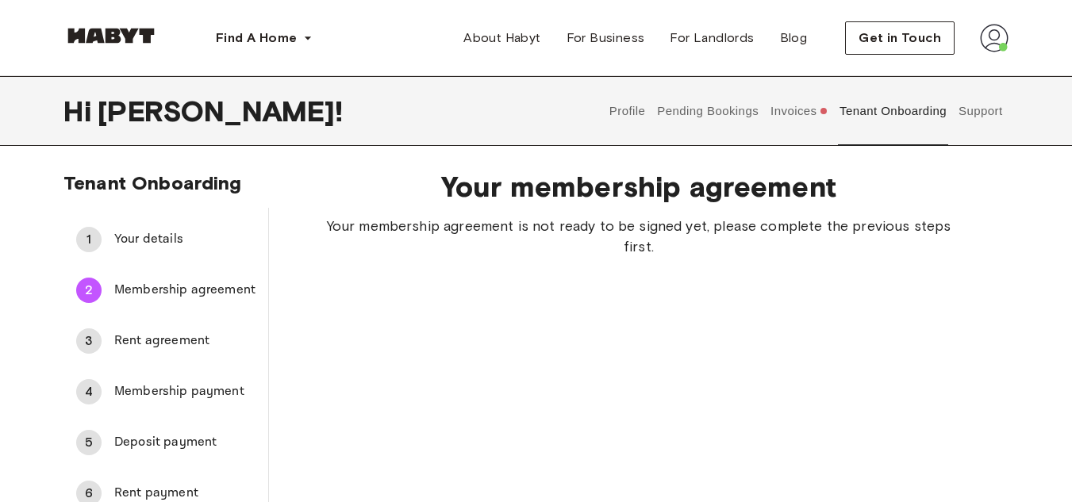
click at [180, 258] on div "1 Your details" at bounding box center [165, 240] width 205 height 38
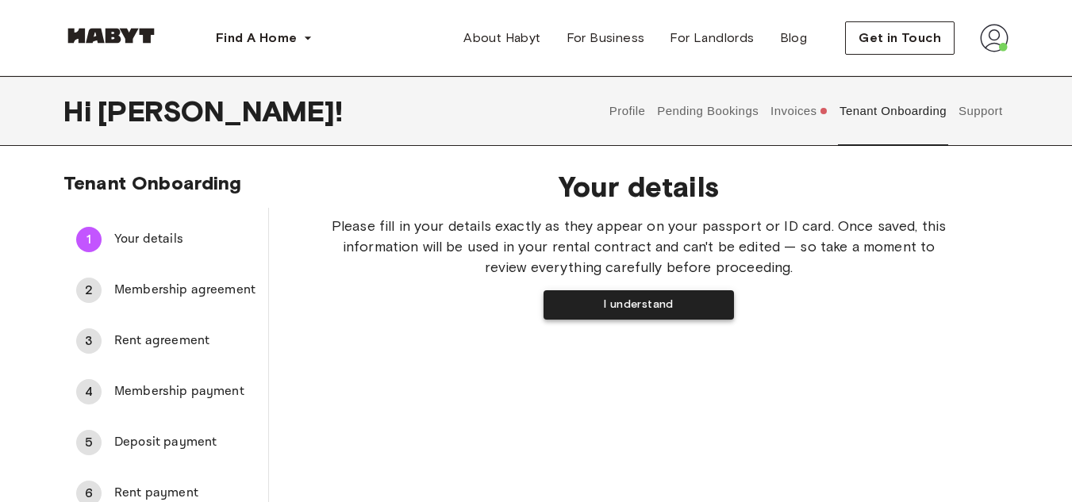
click at [565, 315] on button "I understand" at bounding box center [638, 304] width 190 height 29
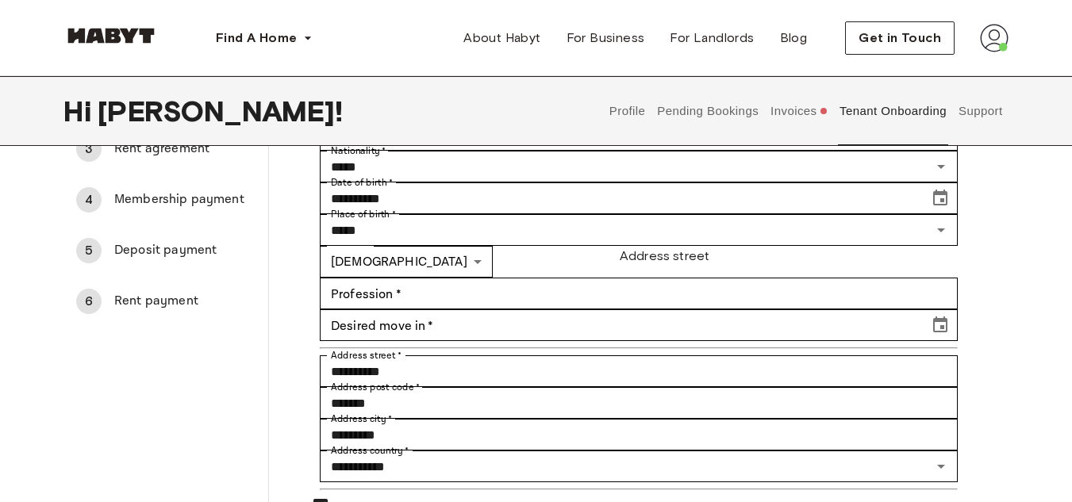
scroll to position [190, 0]
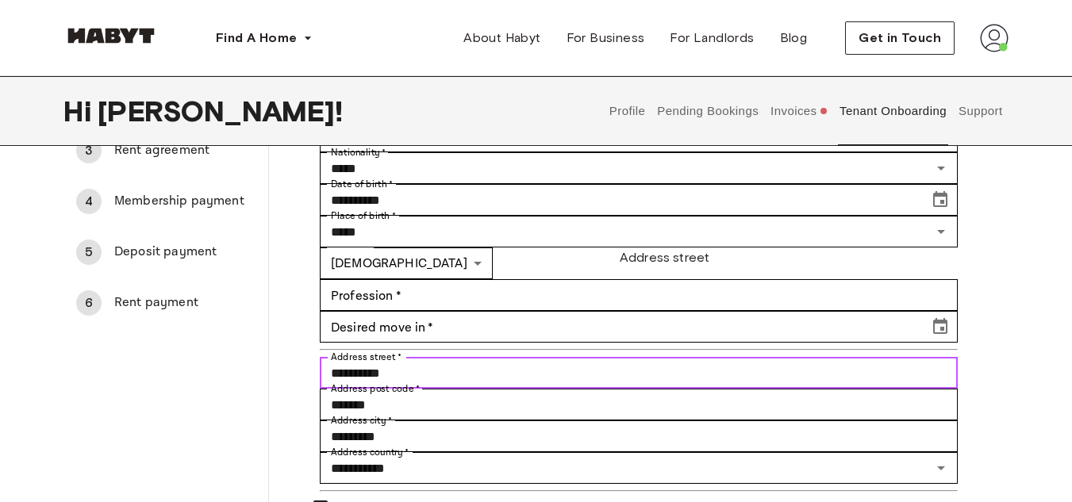
click at [687, 357] on input "**********" at bounding box center [639, 373] width 638 height 32
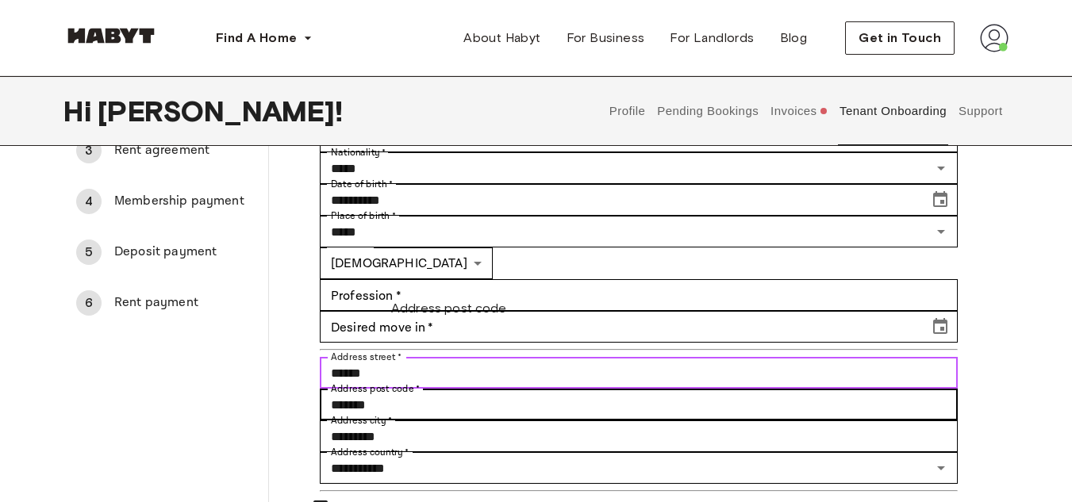
type input "******"
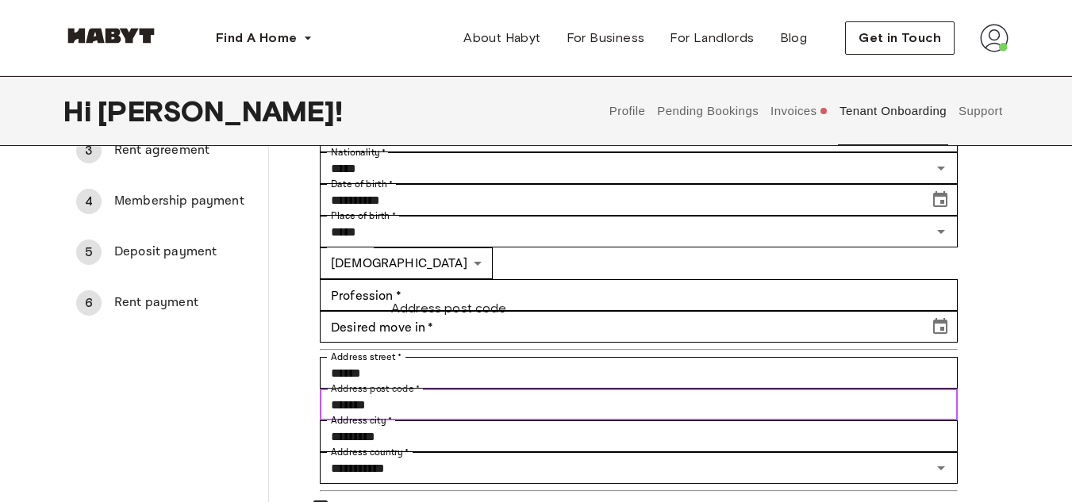
click at [512, 389] on input "*******" at bounding box center [639, 405] width 638 height 32
type input "*****"
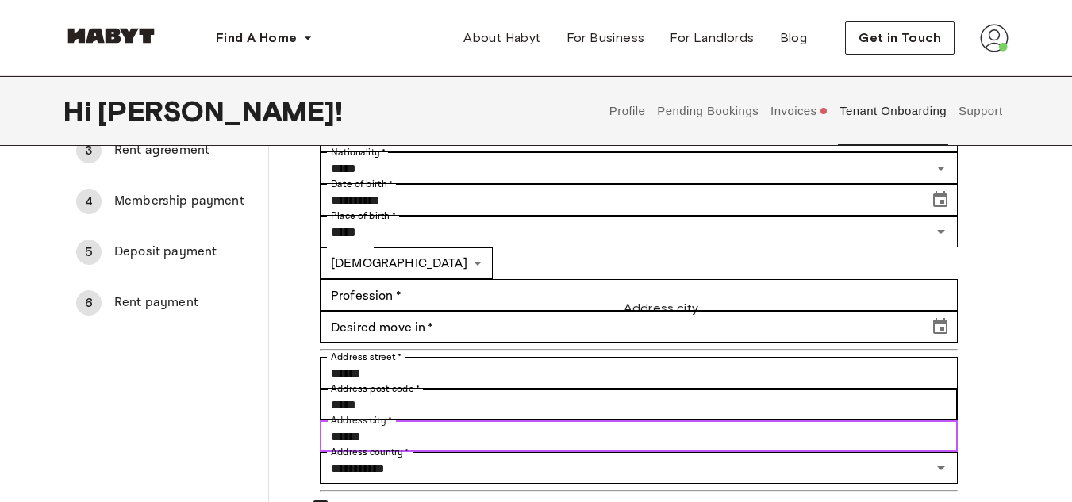
type input "******"
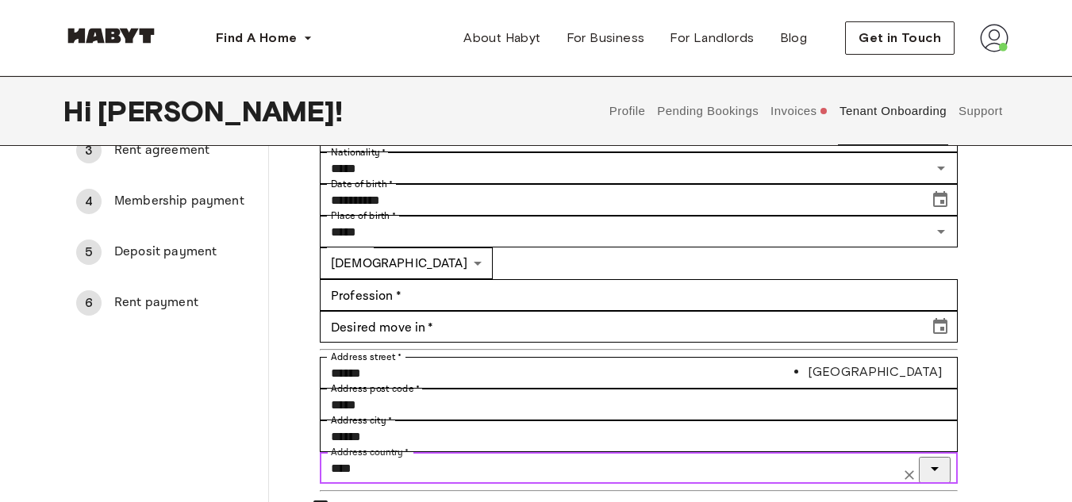
click at [816, 375] on li "[GEOGRAPHIC_DATA]" at bounding box center [891, 371] width 169 height 19
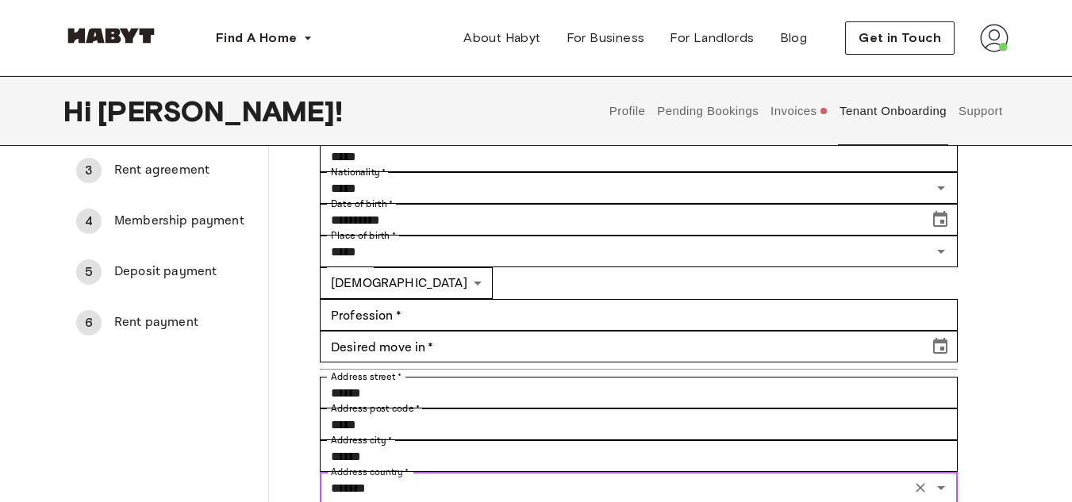
scroll to position [148, 0]
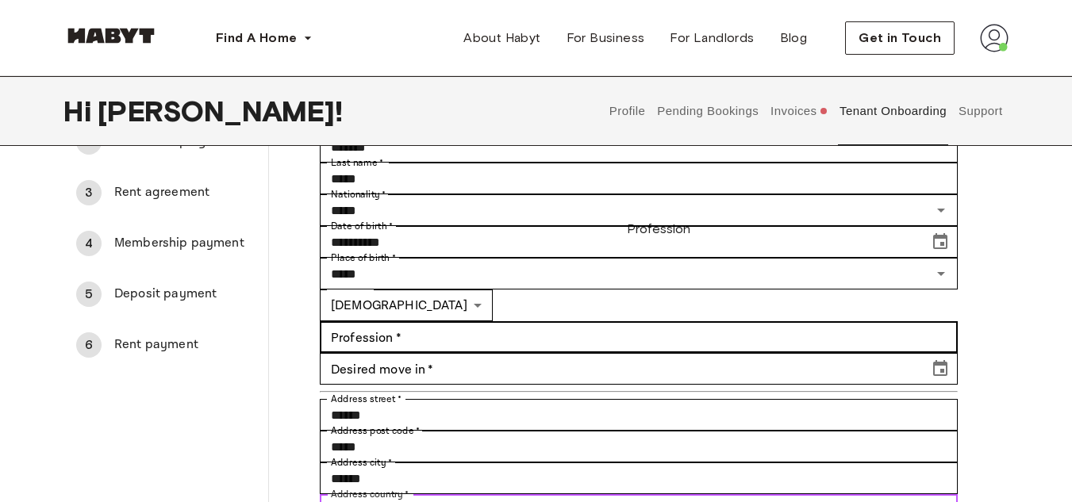
type input "*******"
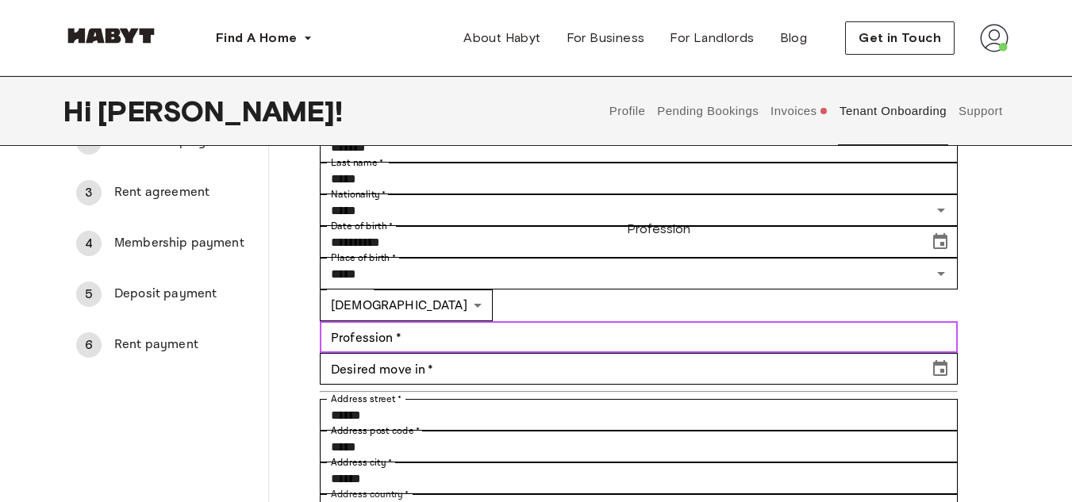
click at [631, 321] on input "Profession   *" at bounding box center [639, 337] width 638 height 32
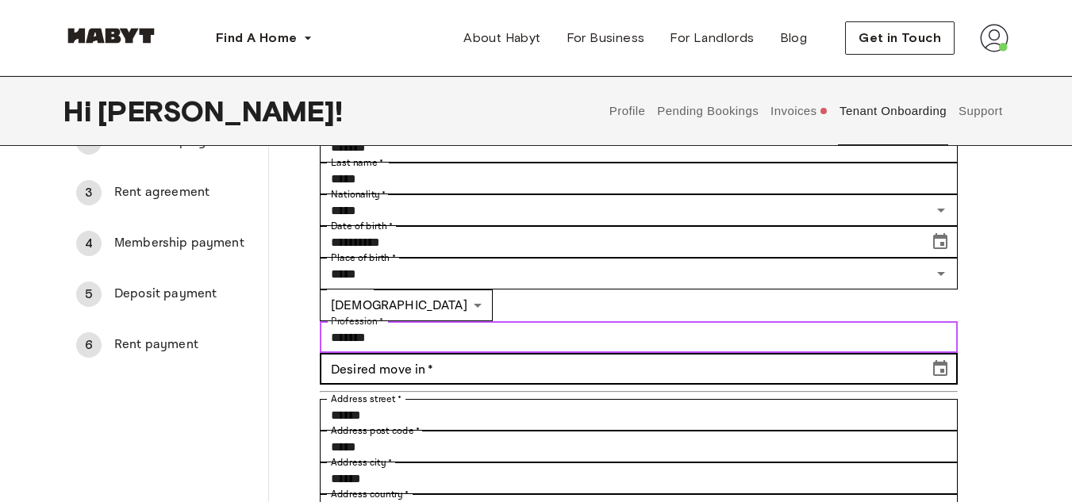
type input "*******"
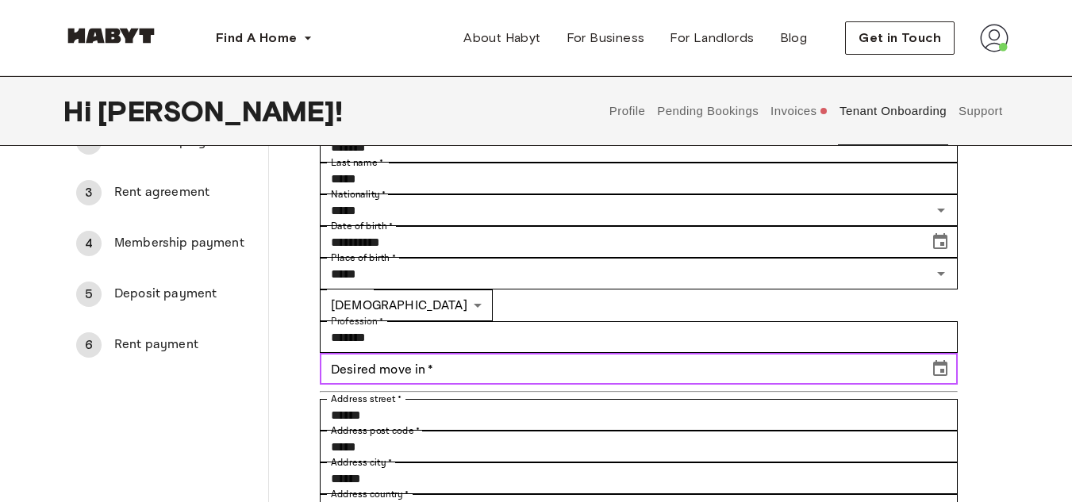
click at [815, 353] on div "Desired move in   * Desired move in   *" at bounding box center [639, 369] width 638 height 32
click at [949, 359] on icon "Choose date" at bounding box center [939, 368] width 19 height 19
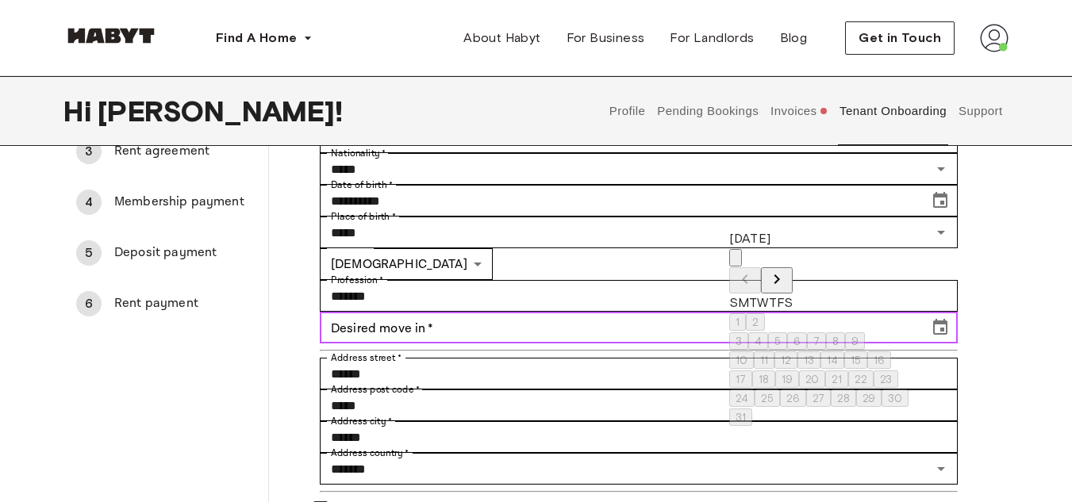
scroll to position [194, 0]
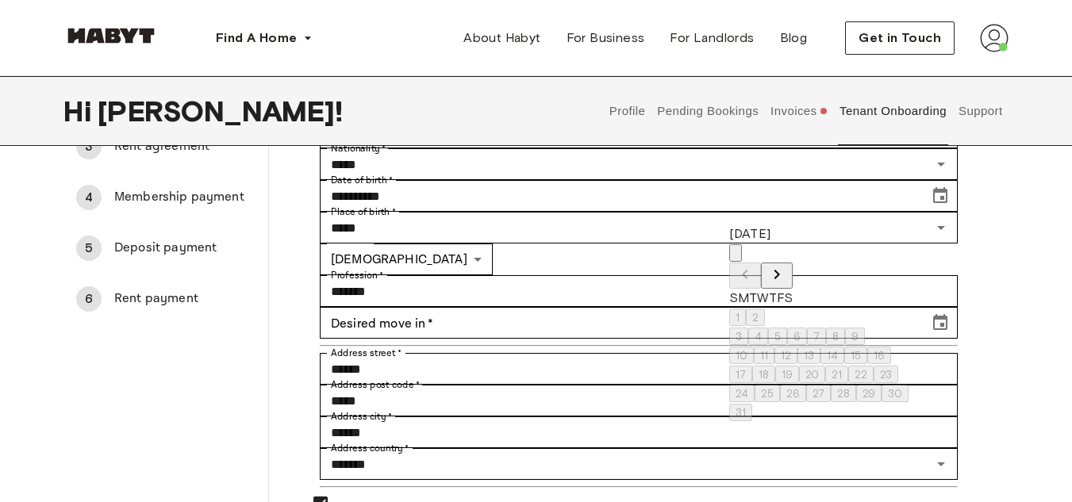
click at [792, 263] on button "Next month" at bounding box center [777, 276] width 32 height 26
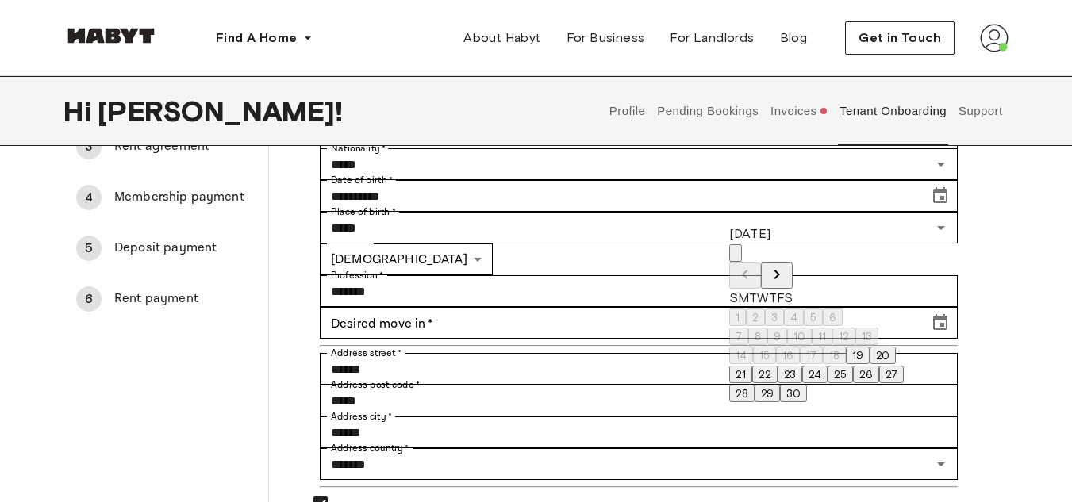
click at [869, 364] on button "19" at bounding box center [858, 355] width 24 height 17
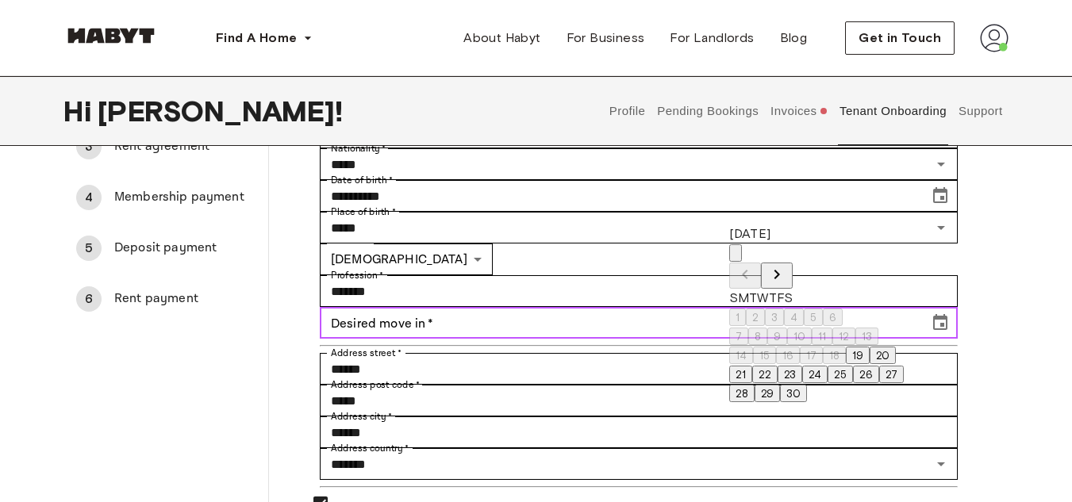
type input "**********"
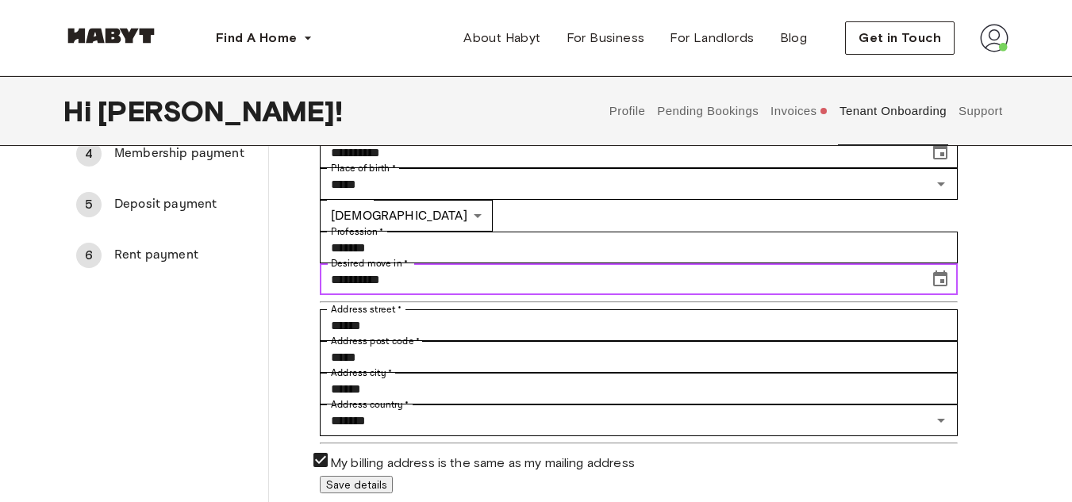
scroll to position [241, 0]
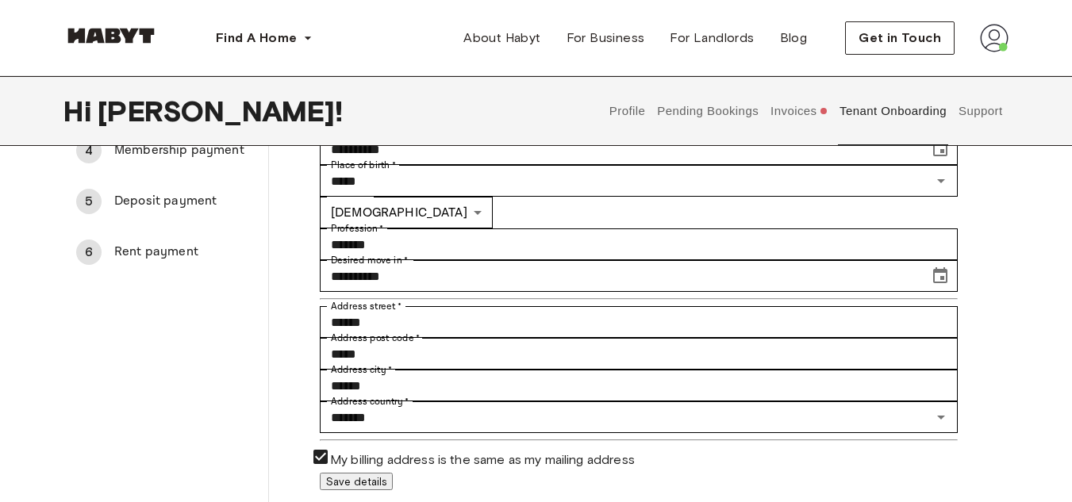
click at [393, 473] on button "Save details" at bounding box center [356, 481] width 73 height 17
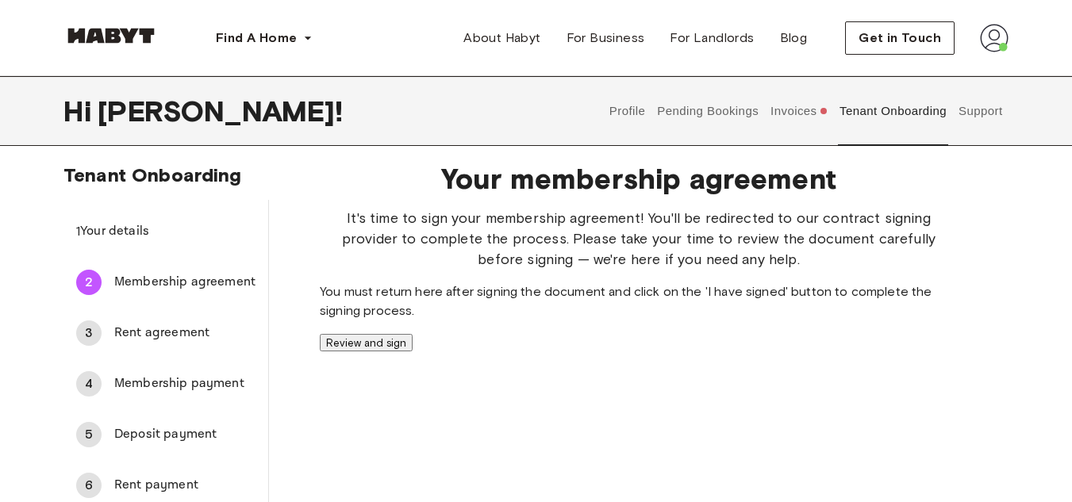
scroll to position [5, 0]
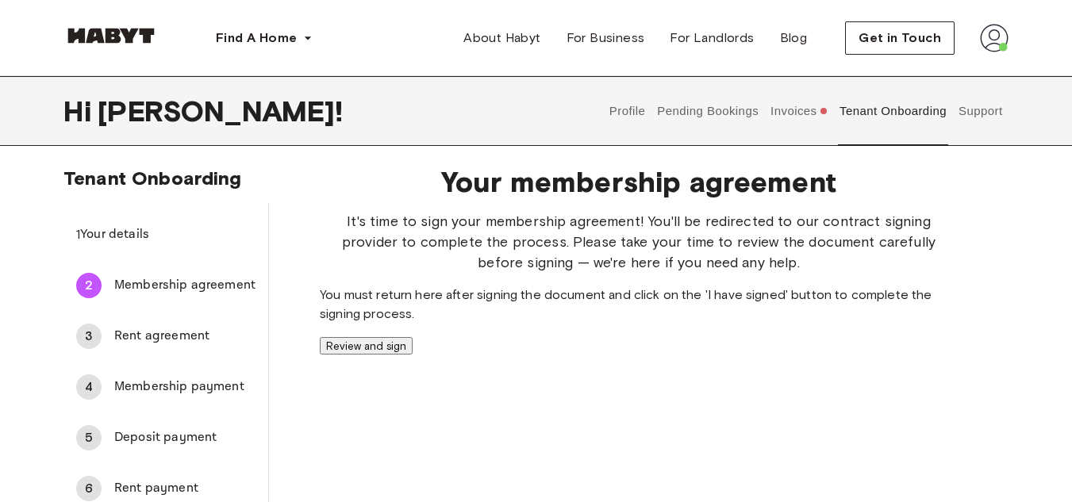
click at [412, 355] on button "Review and sign" at bounding box center [366, 345] width 93 height 17
click at [188, 331] on span "Rent agreement" at bounding box center [184, 336] width 141 height 19
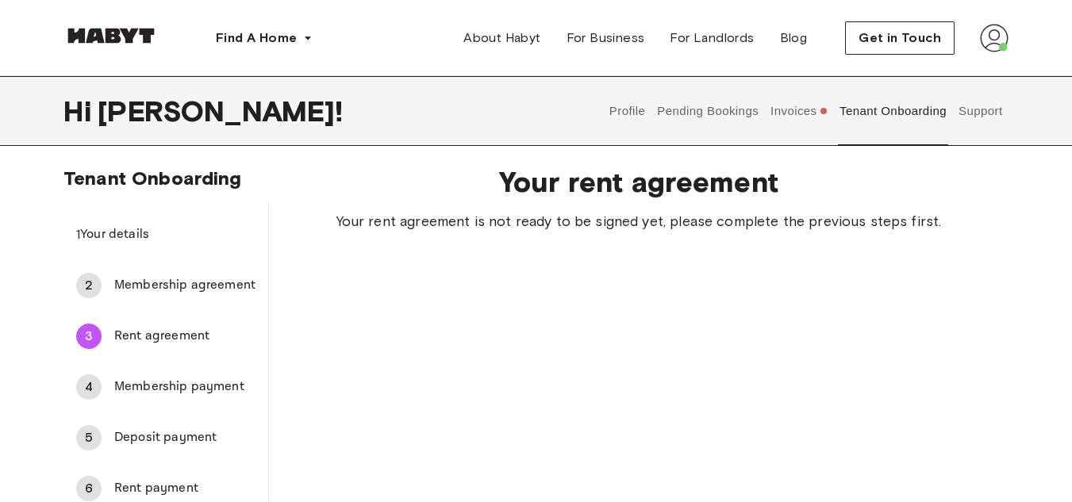
click at [181, 293] on span "Membership agreement" at bounding box center [184, 285] width 141 height 19
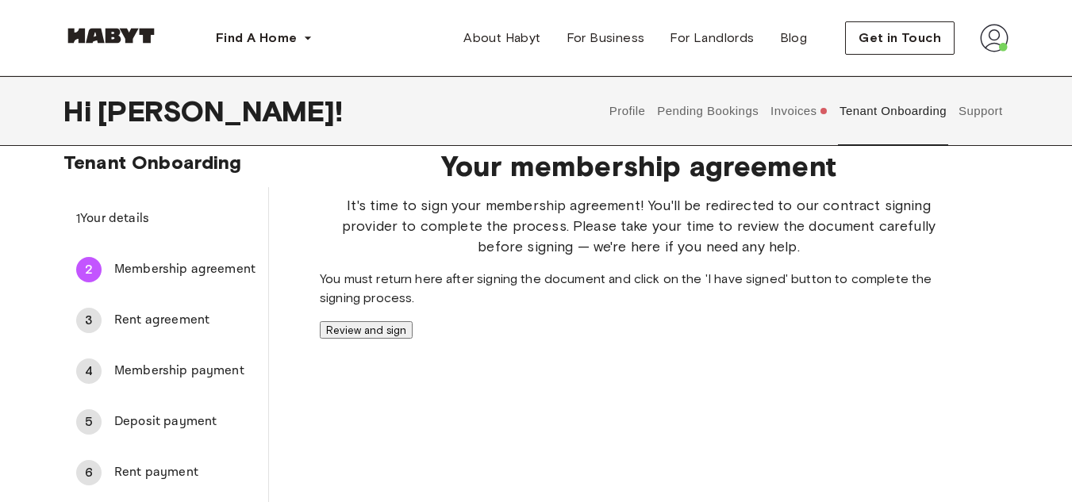
scroll to position [7, 0]
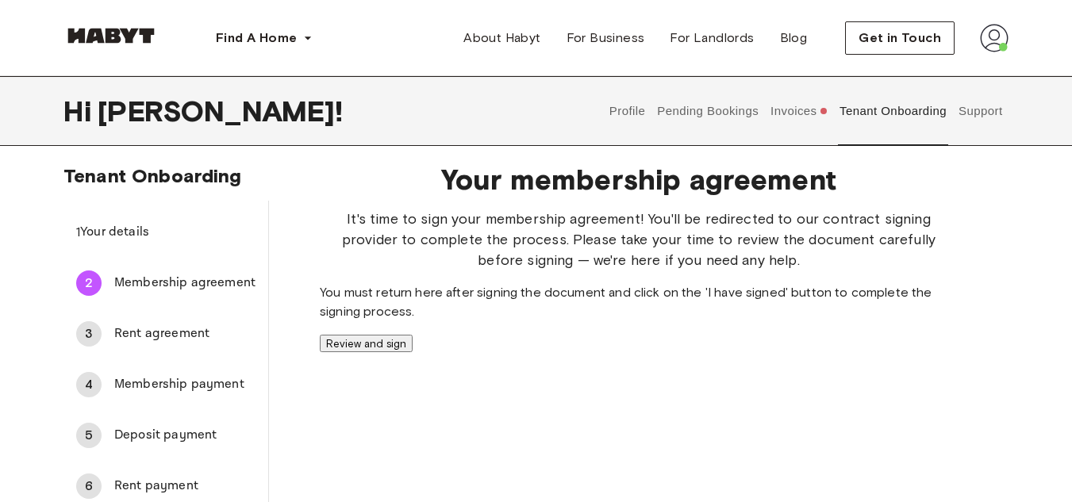
click at [412, 352] on button "Review and sign" at bounding box center [366, 343] width 93 height 17
click at [398, 352] on button "I have signed" at bounding box center [359, 343] width 79 height 17
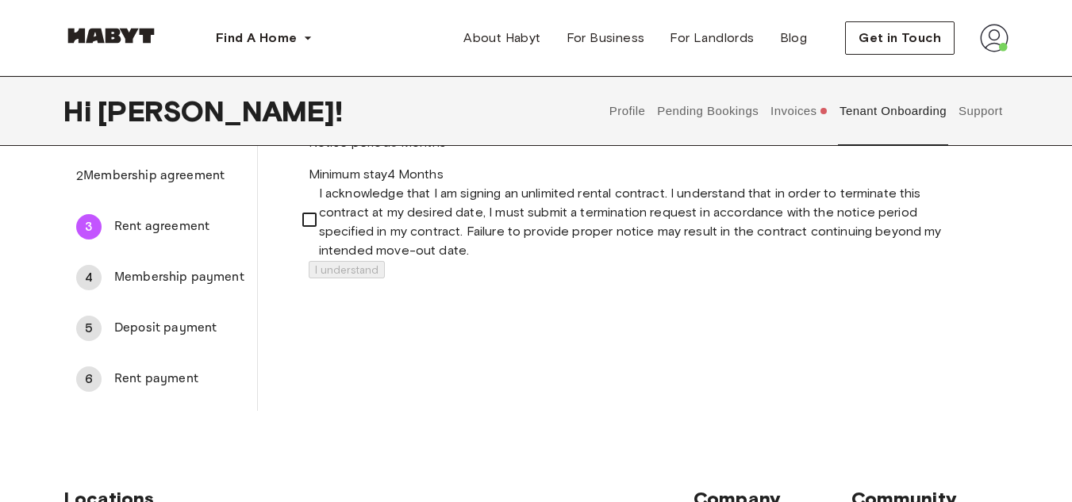
scroll to position [0, 0]
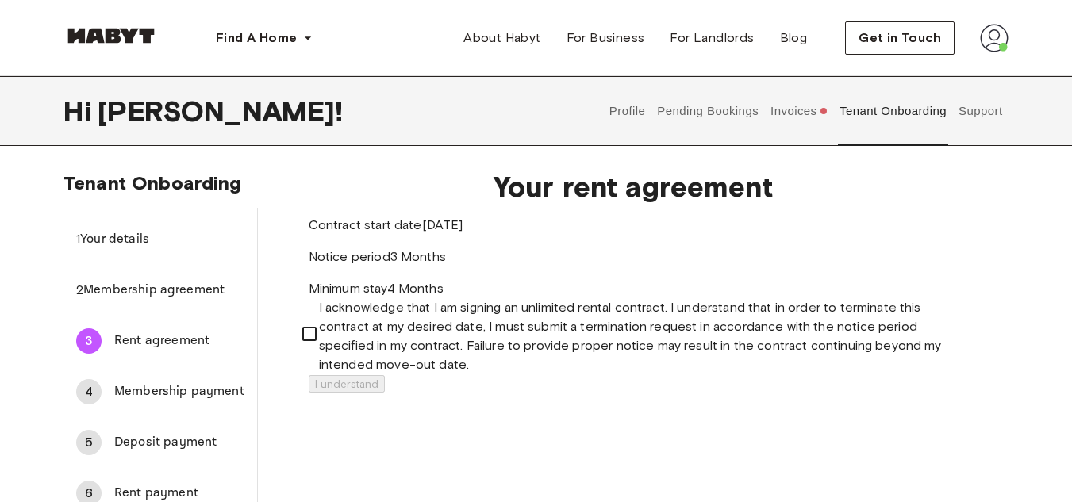
click at [800, 114] on button "Invoices" at bounding box center [799, 111] width 61 height 70
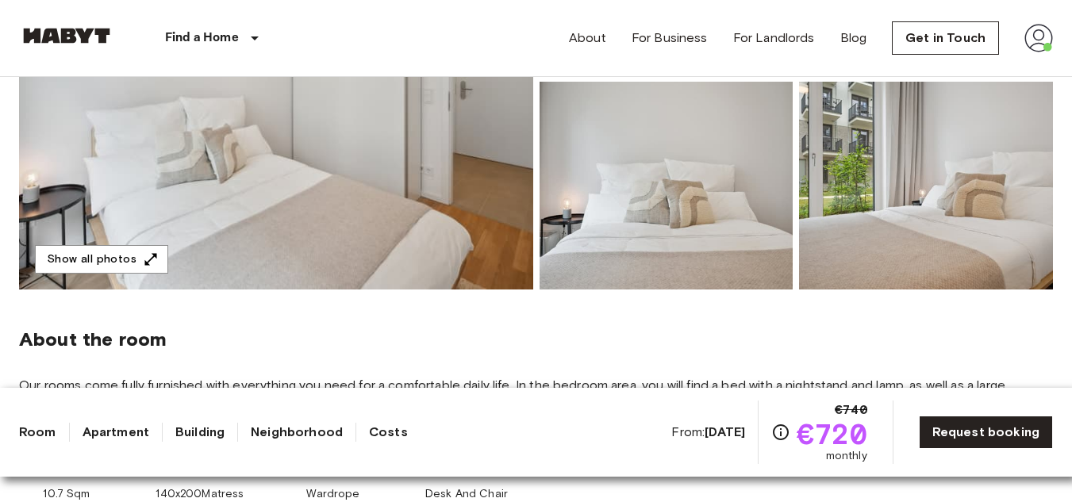
scroll to position [339, 0]
